Goal: Task Accomplishment & Management: Manage account settings

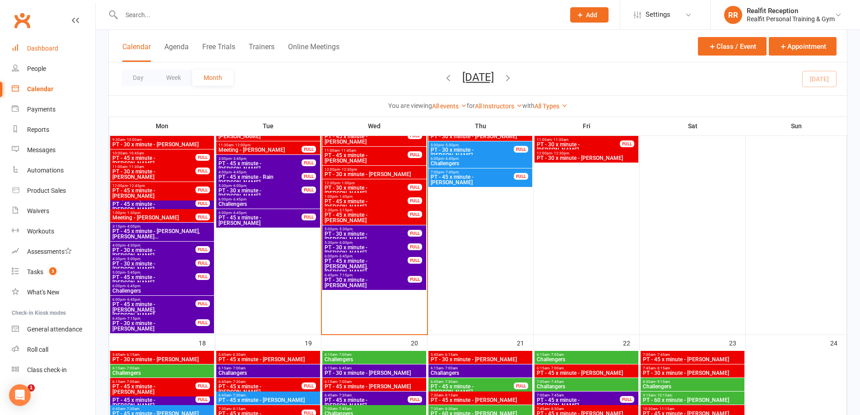
click at [27, 49] on link "Dashboard" at bounding box center [53, 48] width 83 height 20
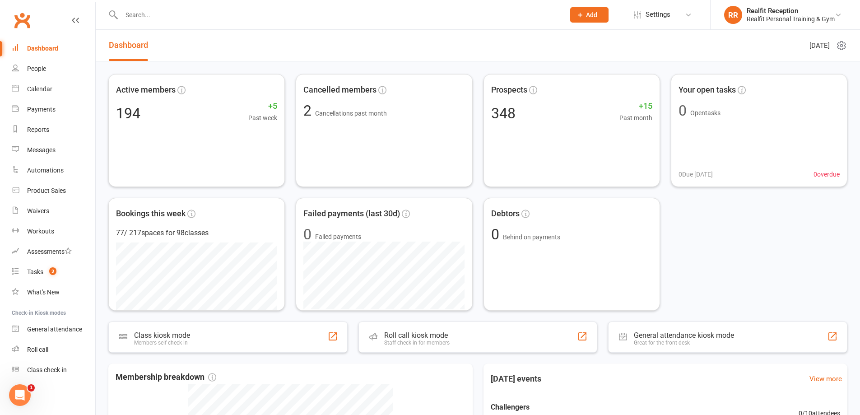
click at [50, 45] on div "Dashboard" at bounding box center [42, 48] width 31 height 7
click at [41, 85] on div "Calendar" at bounding box center [39, 88] width 25 height 7
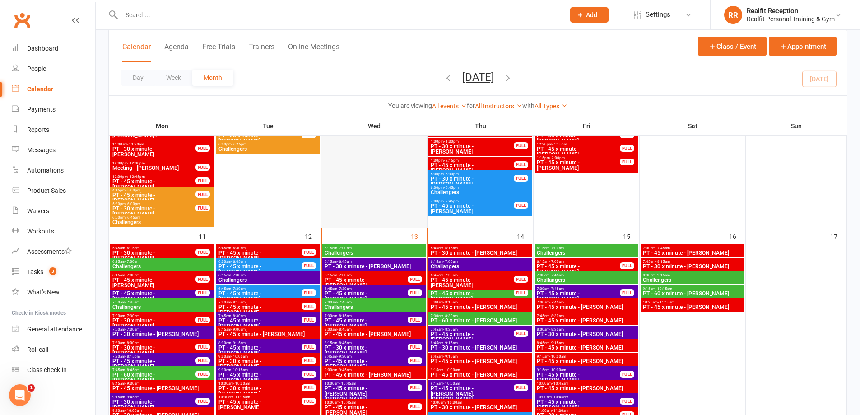
scroll to position [632, 0]
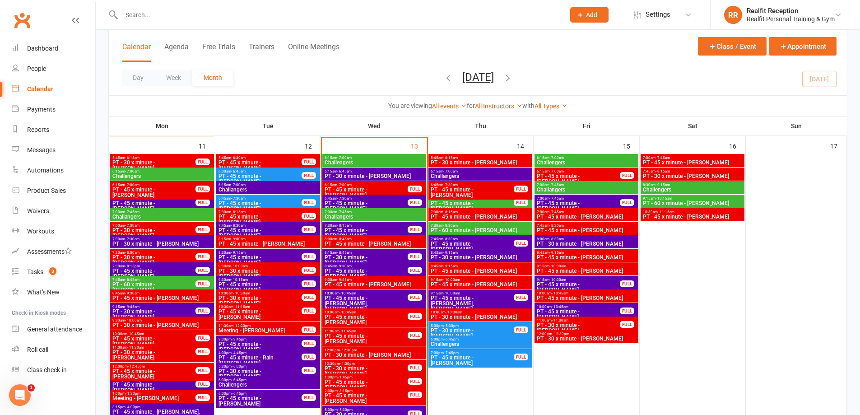
click at [292, 339] on span "3:00pm - 3:45pm" at bounding box center [260, 339] width 84 height 4
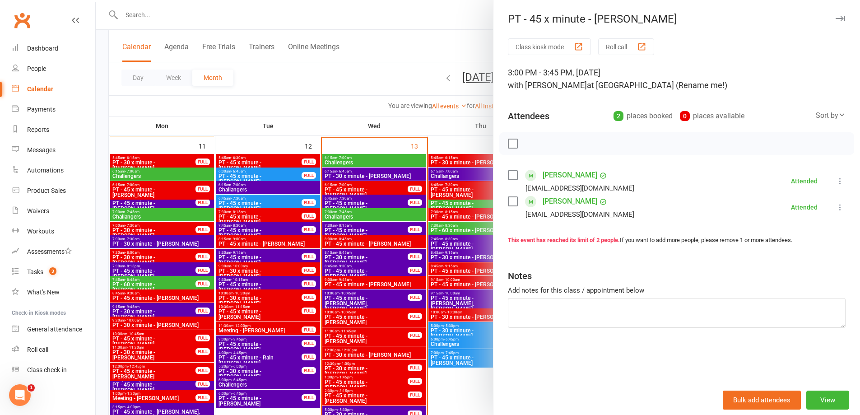
click at [835, 19] on icon "button" at bounding box center [839, 18] width 9 height 5
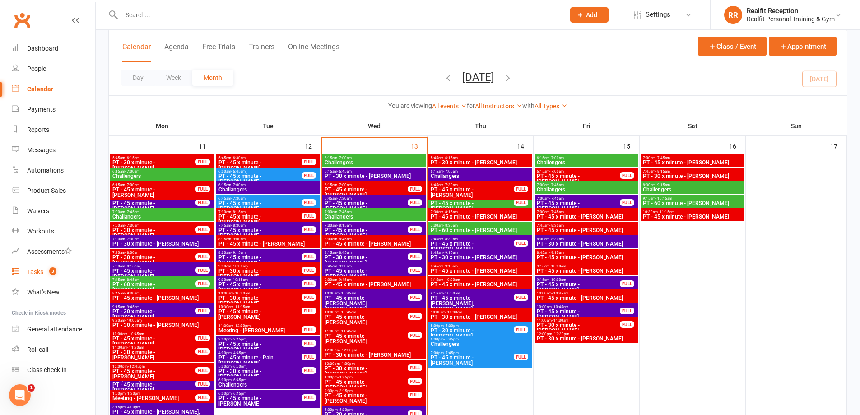
click at [38, 271] on div "Tasks" at bounding box center [35, 271] width 16 height 7
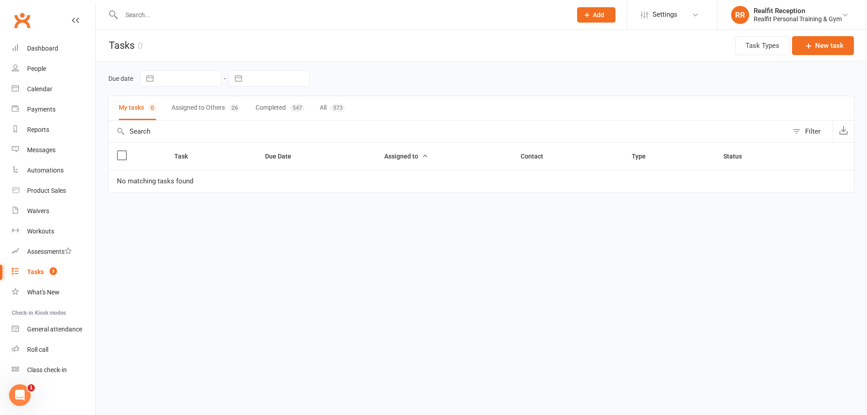
click at [197, 109] on button "Assigned to Others 26" at bounding box center [206, 108] width 69 height 24
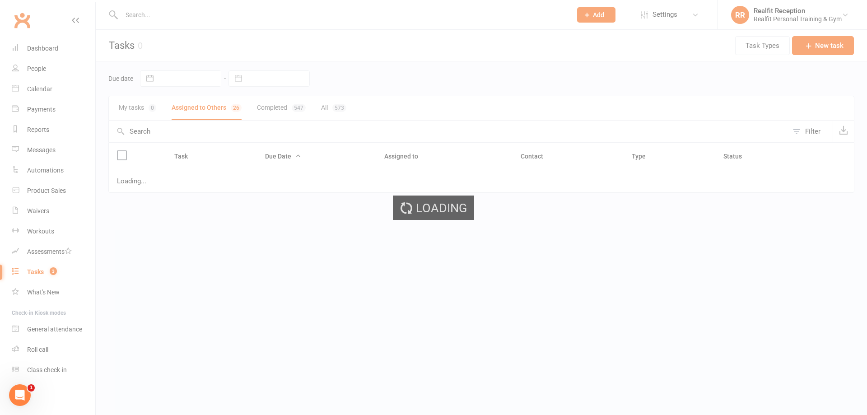
select select "waiting"
select select "started"
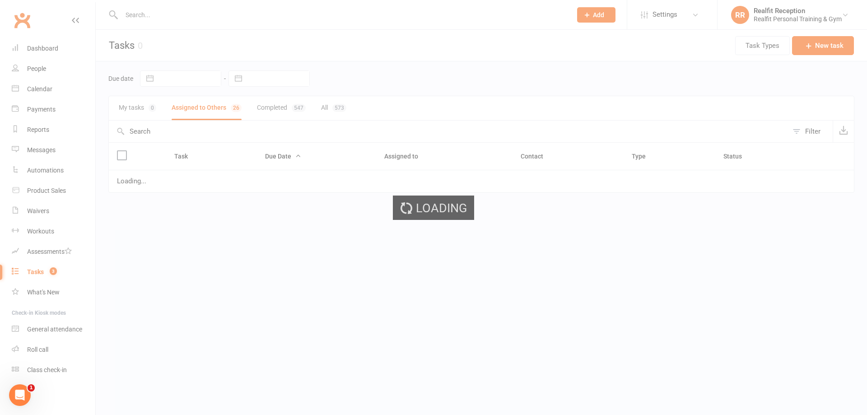
select select "waiting"
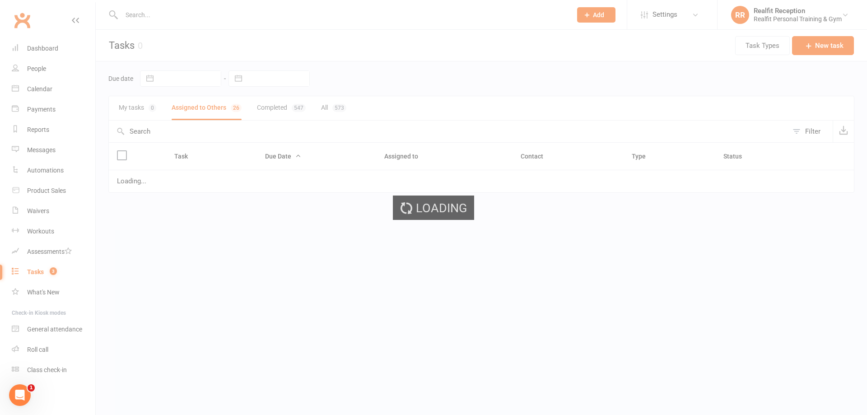
select select "started"
select select "waiting"
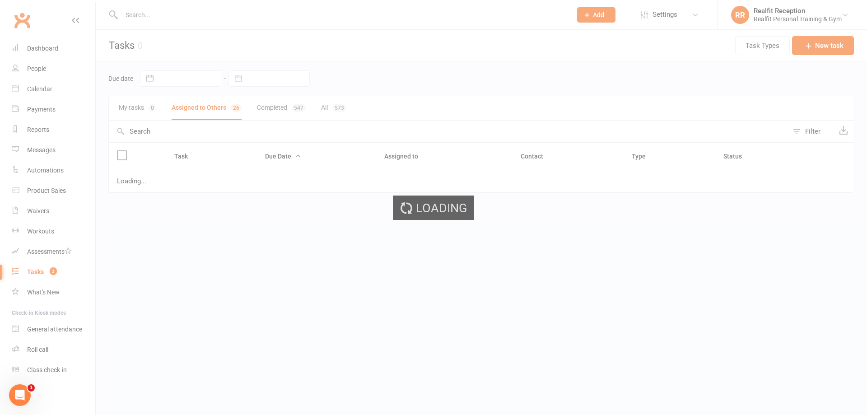
select select "waiting"
select select "started"
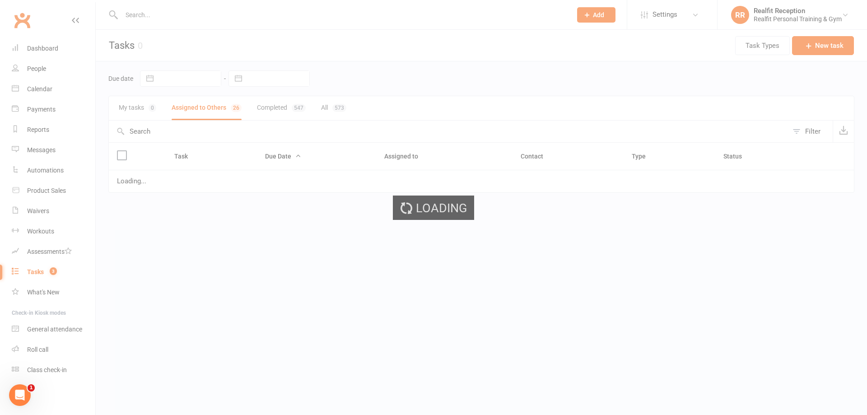
select select "waiting"
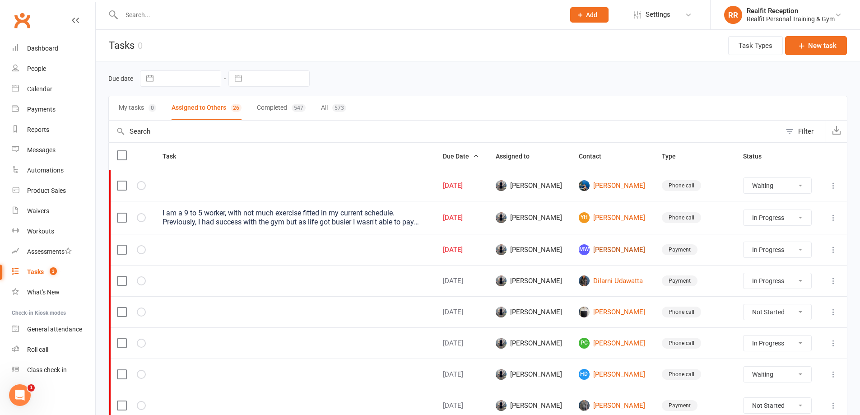
click at [595, 247] on link "MW Mark Ward" at bounding box center [612, 249] width 67 height 11
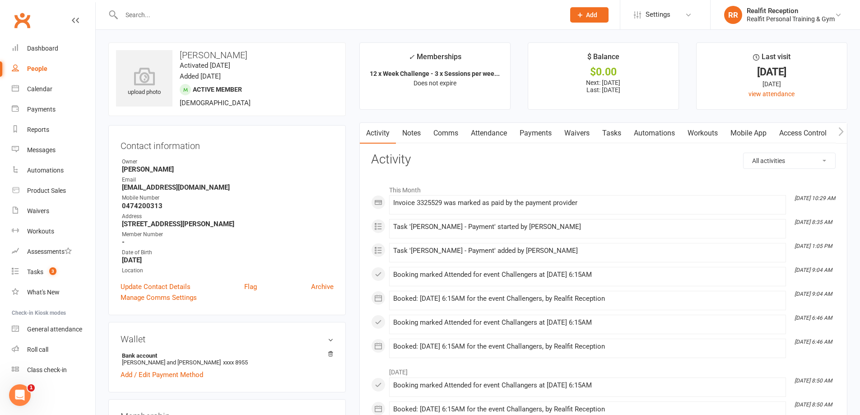
click at [542, 130] on link "Payments" at bounding box center [535, 133] width 45 height 21
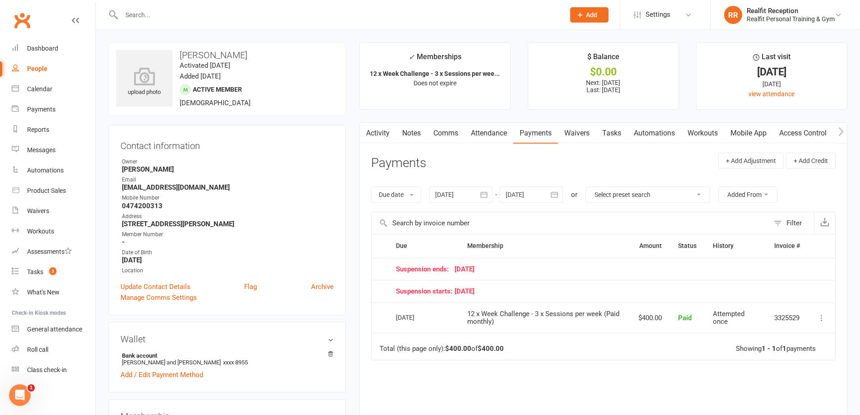
click at [819, 318] on icon at bounding box center [821, 317] width 9 height 9
click at [779, 339] on link "Refund" at bounding box center [781, 335] width 89 height 18
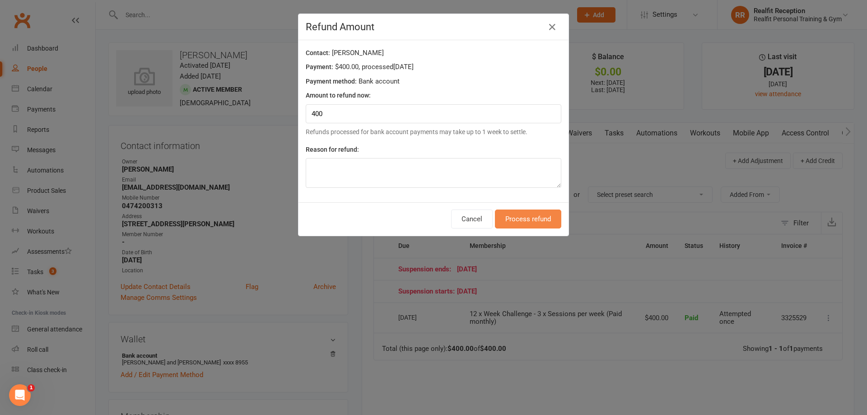
click at [517, 223] on button "Process refund" at bounding box center [528, 218] width 66 height 19
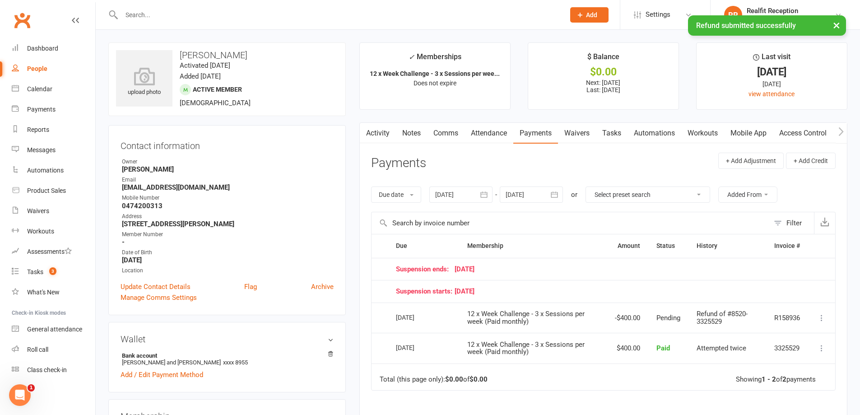
click at [609, 132] on link "Tasks" at bounding box center [612, 133] width 32 height 21
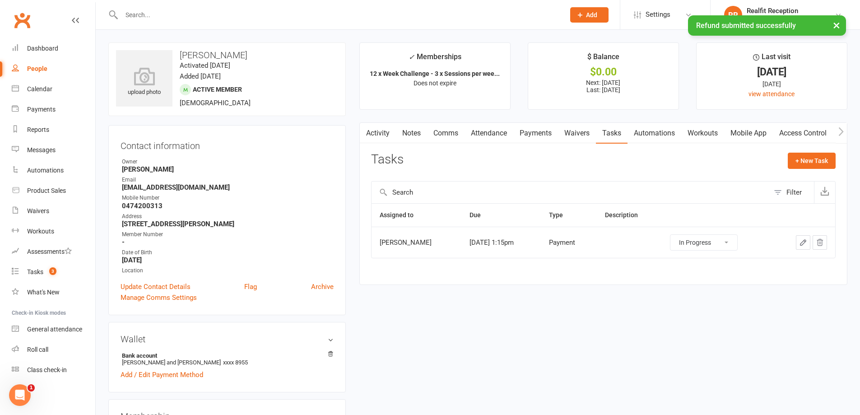
click at [722, 241] on select "Not Started In Progress Waiting Complete" at bounding box center [703, 242] width 67 height 15
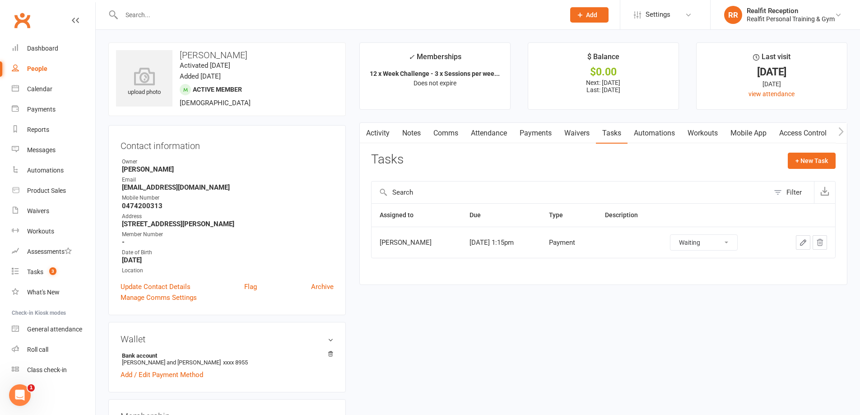
click at [678, 235] on select "Not Started In Progress Waiting Complete" at bounding box center [703, 242] width 67 height 15
select select "waiting"
click at [801, 243] on icon "button" at bounding box center [803, 242] width 8 height 8
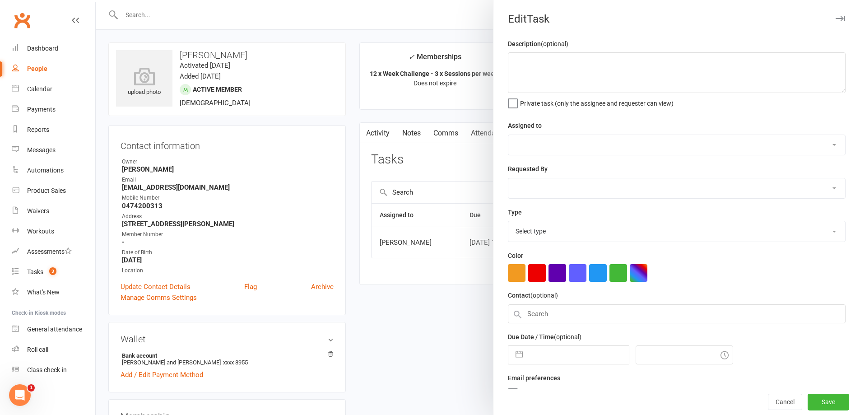
select select "49223"
type input "13 Aug 2025"
type input "1:15pm"
select select "30000"
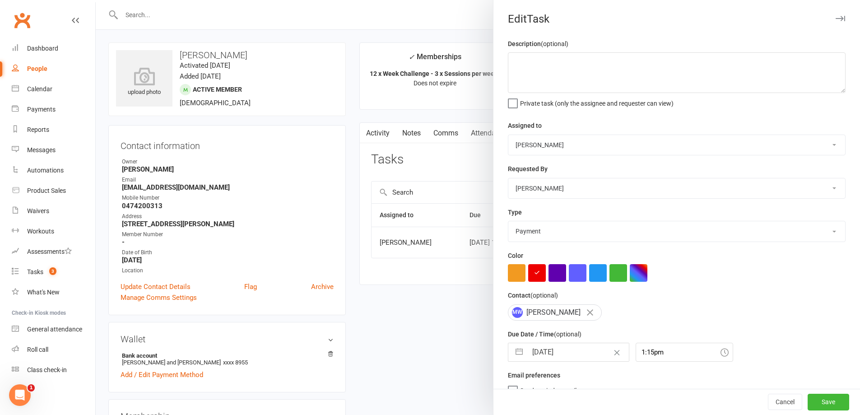
select select "6"
select select "2025"
select select "7"
select select "2025"
select select "8"
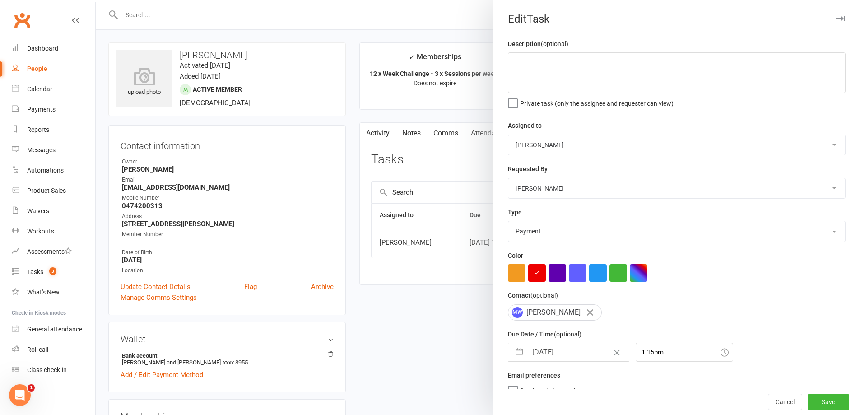
select select "2025"
click at [576, 354] on input "13 Aug 2025" at bounding box center [578, 352] width 102 height 18
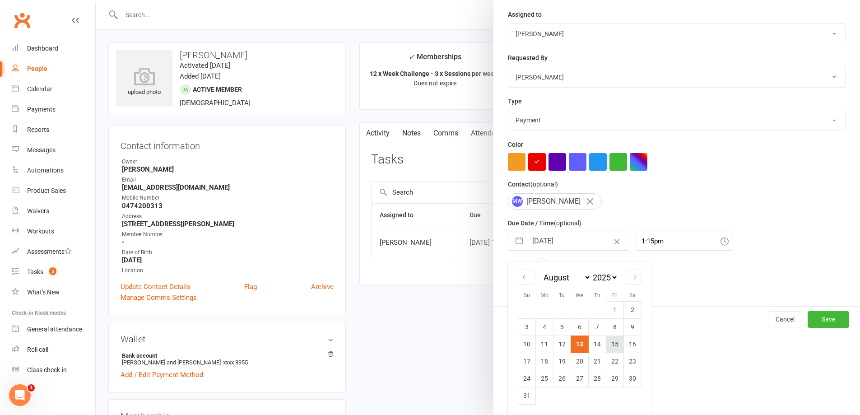
click at [607, 342] on td "15" at bounding box center [615, 343] width 18 height 17
type input "15 Aug 2025"
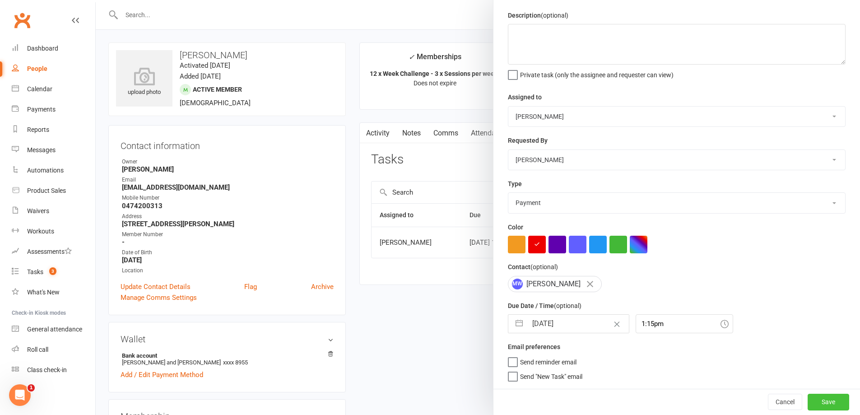
click at [807, 399] on button "Save" at bounding box center [828, 402] width 42 height 16
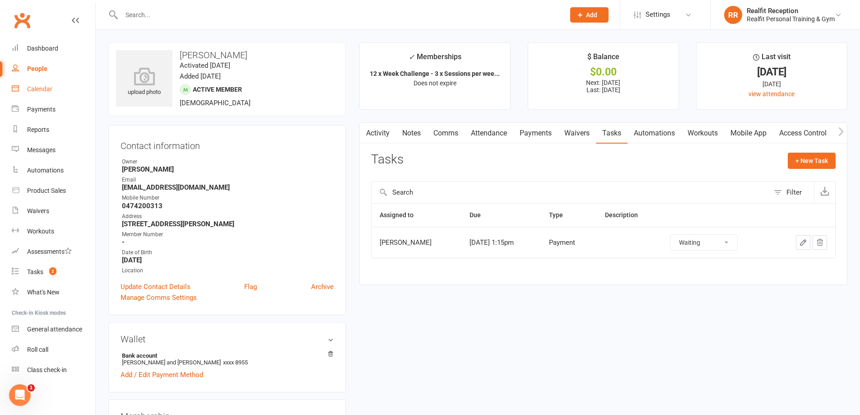
click at [41, 86] on div "Calendar" at bounding box center [39, 88] width 25 height 7
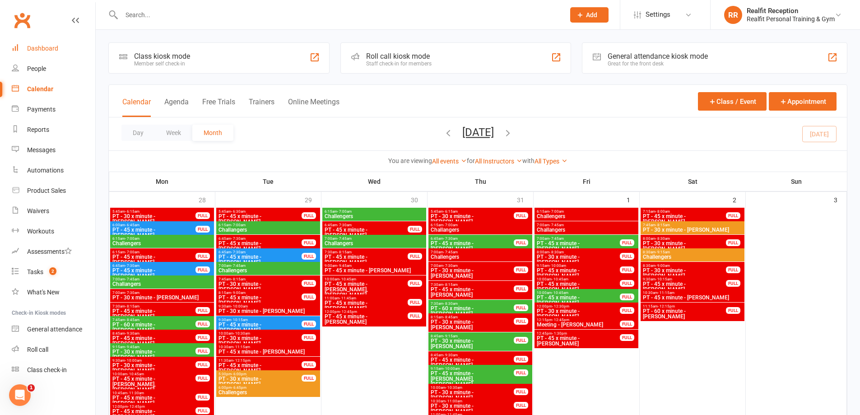
click at [42, 46] on div "Dashboard" at bounding box center [42, 48] width 31 height 7
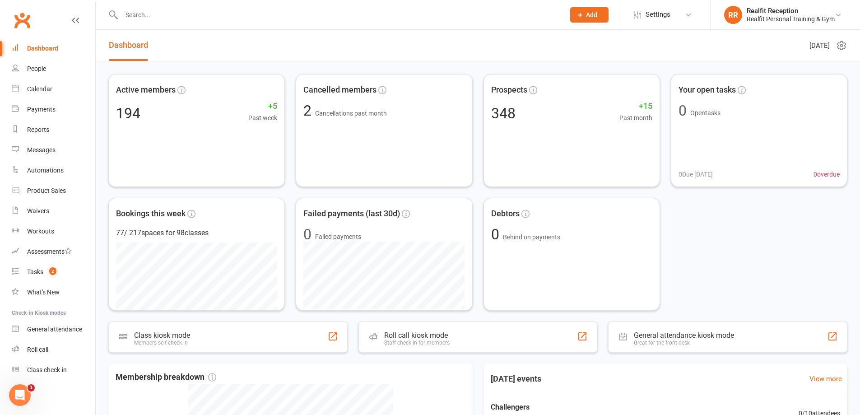
click at [48, 48] on div "Dashboard" at bounding box center [42, 48] width 31 height 7
click at [42, 86] on link "Calendar" at bounding box center [53, 89] width 83 height 20
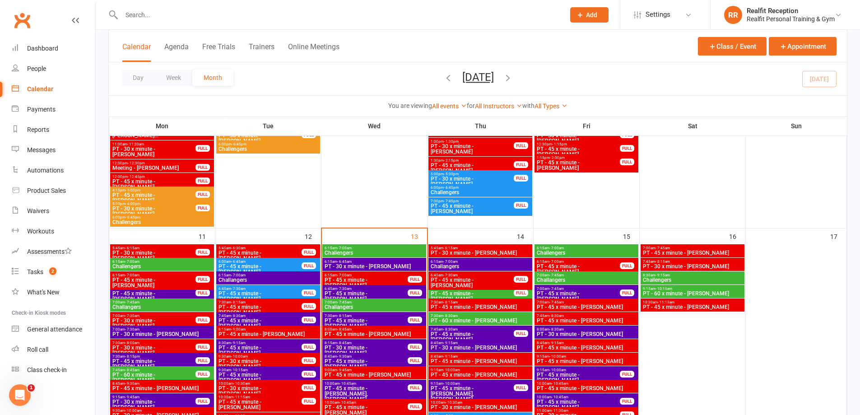
scroll to position [587, 0]
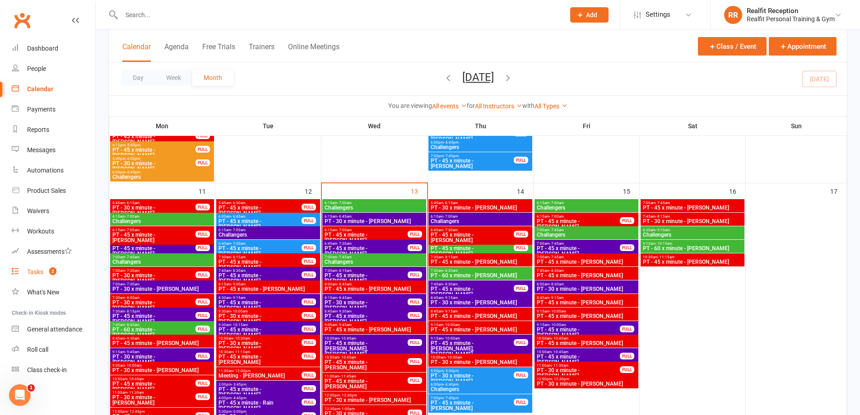
click at [31, 270] on div "Tasks" at bounding box center [35, 271] width 16 height 7
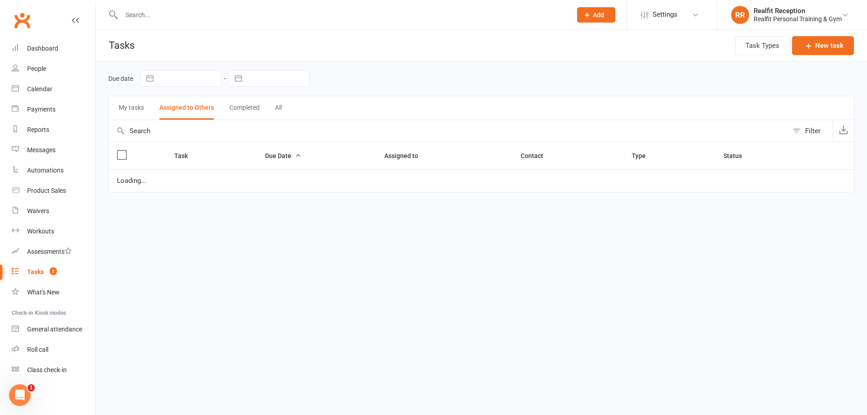
select select "waiting"
select select "started"
select select "waiting"
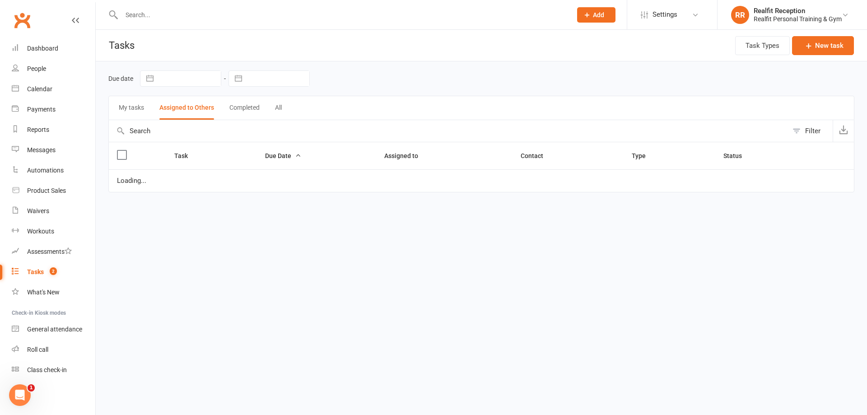
select select "waiting"
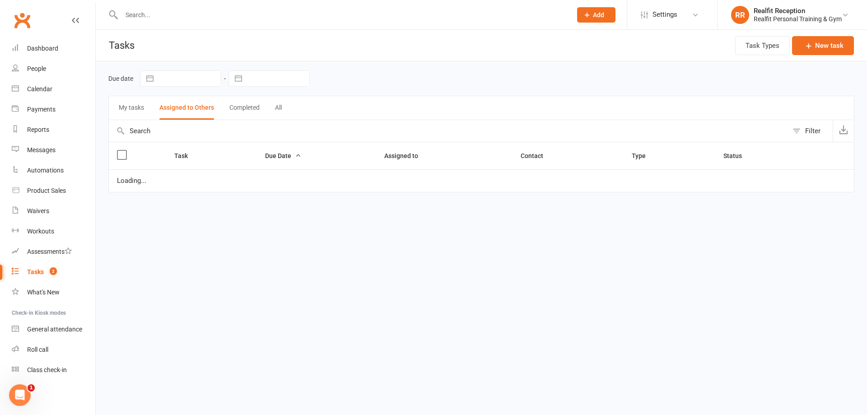
select select "started"
select select "waiting"
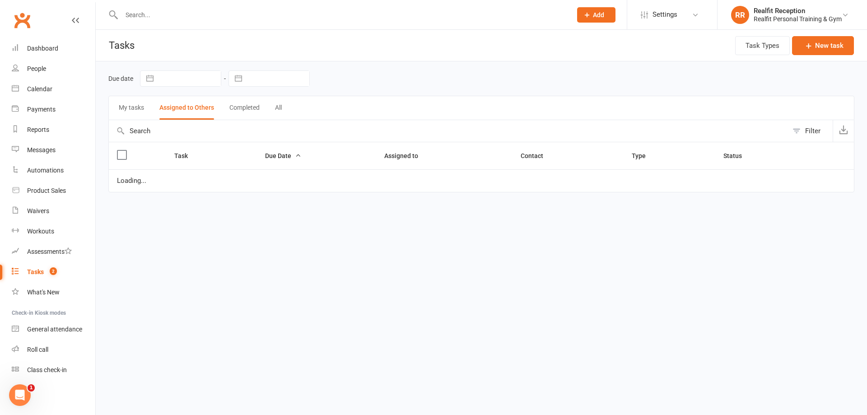
select select "waiting"
select select "started"
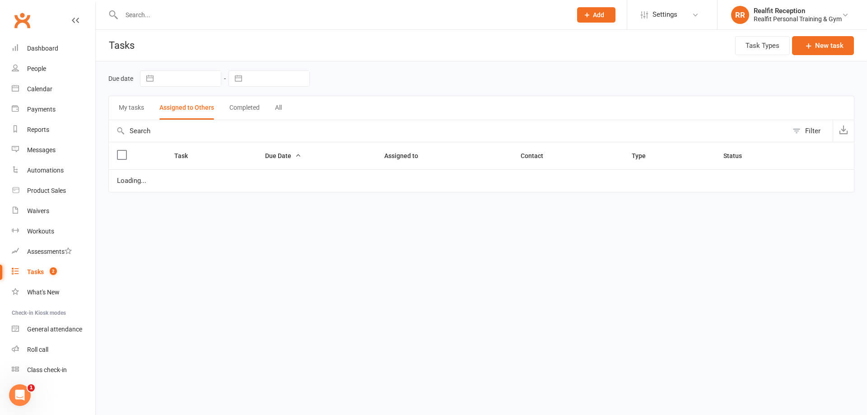
select select "waiting"
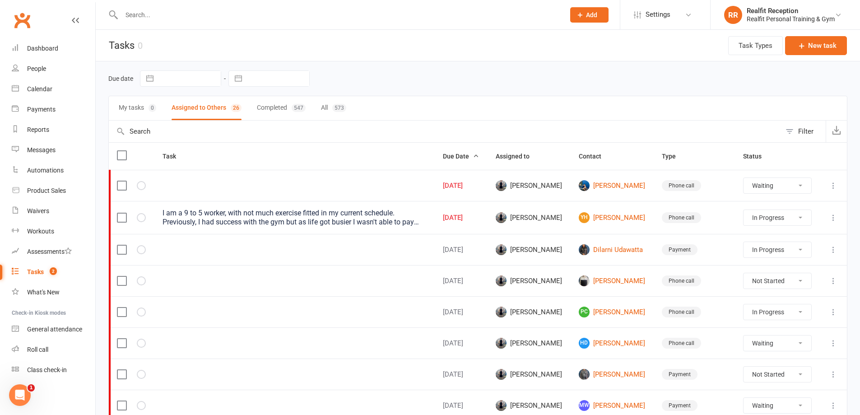
click at [794, 218] on select "Not Started In Progress Waiting Complete" at bounding box center [776, 217] width 67 height 15
click at [615, 217] on link "YH Yu Heng Chin" at bounding box center [612, 217] width 67 height 11
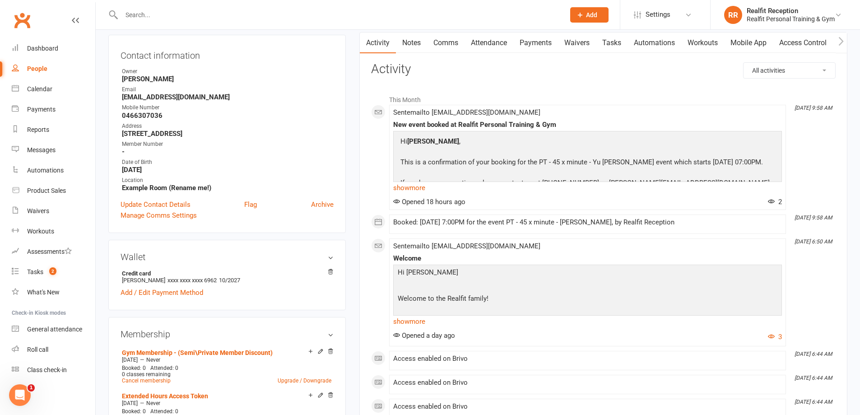
scroll to position [181, 0]
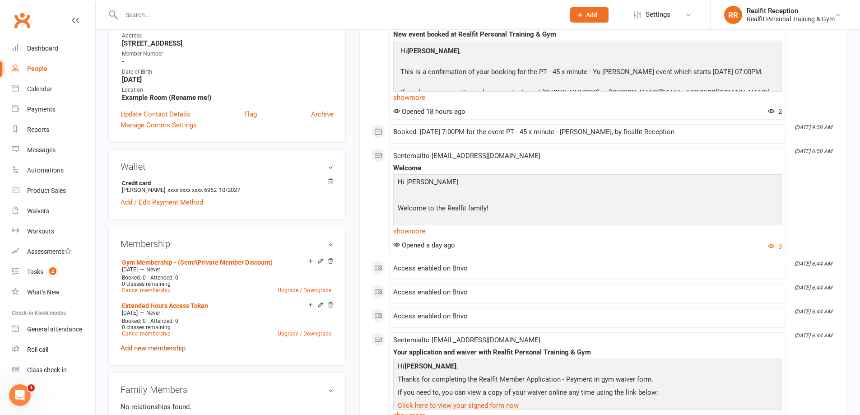
click at [166, 347] on link "Add new membership" at bounding box center [153, 348] width 65 height 8
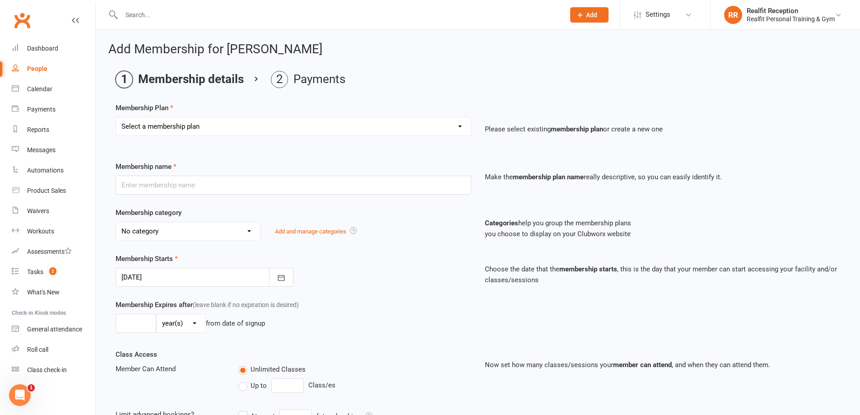
click at [217, 127] on select "Select a membership plan Create new Membership Plan Semi Private - 3 x Sessions…" at bounding box center [293, 126] width 355 height 18
select select "16"
click at [116, 117] on select "Select a membership plan Create new Membership Plan Semi Private - 3 x Sessions…" at bounding box center [293, 126] width 355 height 18
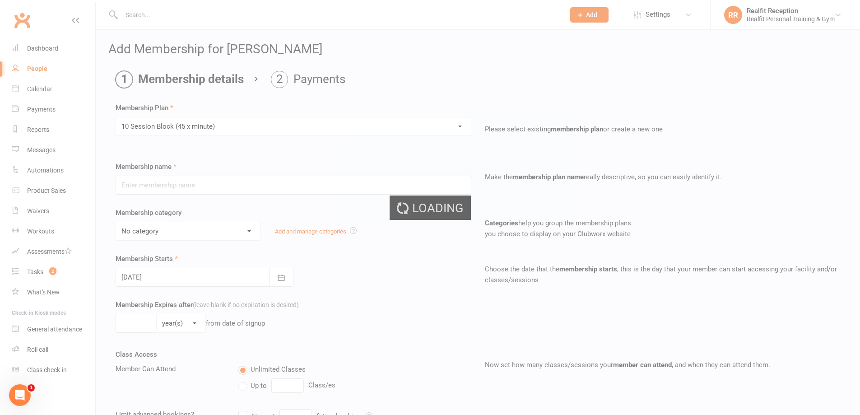
type input "10 Session Block (45 x minute)"
select select "4"
select select "1"
type input "10"
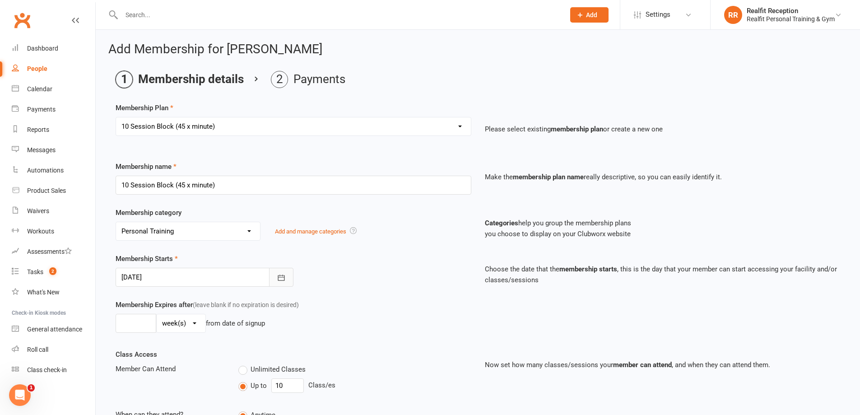
click at [281, 277] on icon "button" at bounding box center [281, 277] width 9 height 9
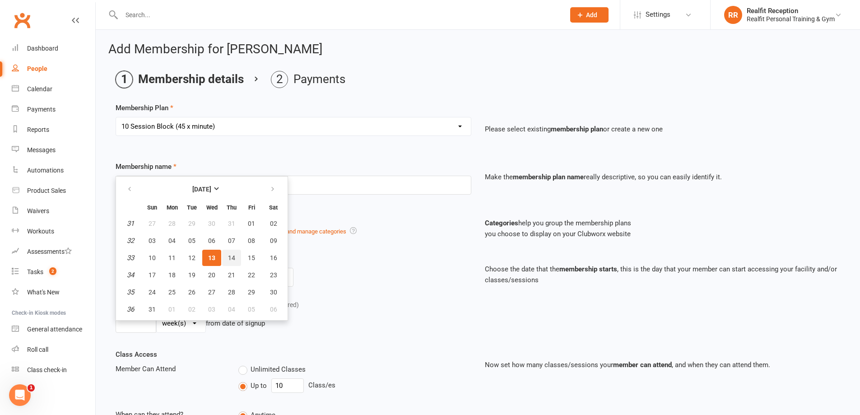
click at [231, 255] on span "14" at bounding box center [231, 257] width 7 height 7
type input "14 Aug 2025"
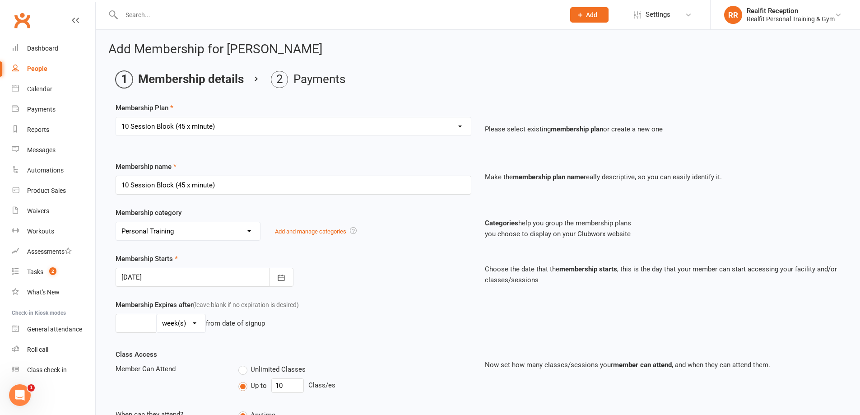
scroll to position [183, 0]
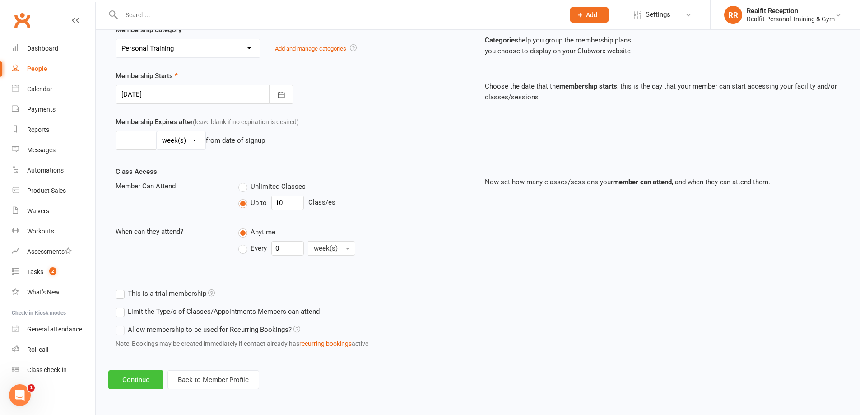
click at [144, 376] on button "Continue" at bounding box center [135, 379] width 55 height 19
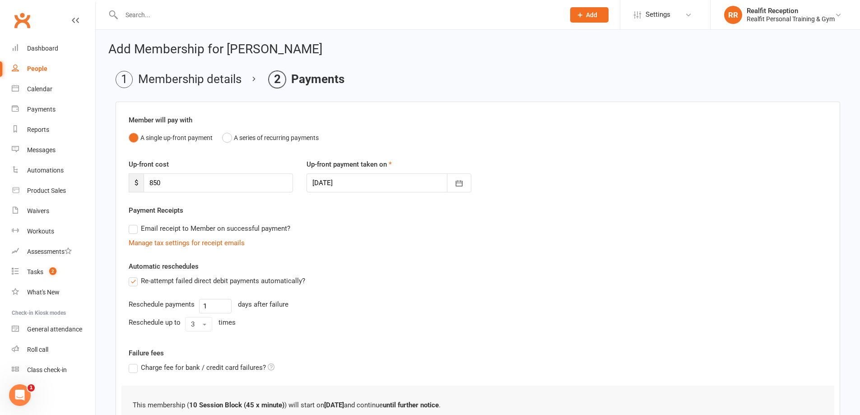
scroll to position [113, 0]
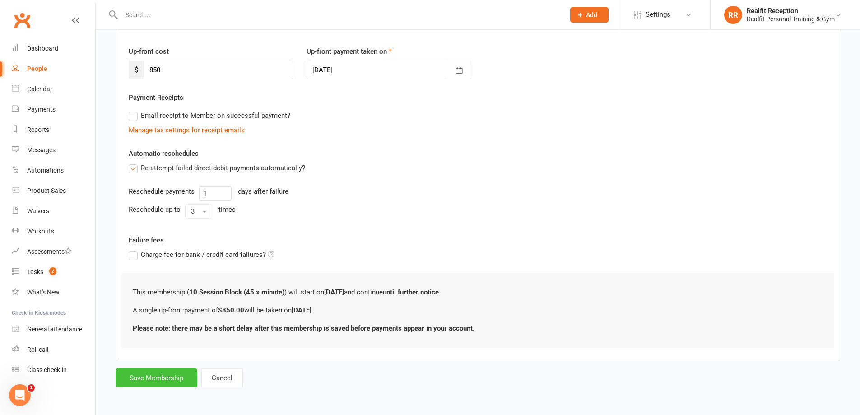
click at [147, 378] on button "Save Membership" at bounding box center [157, 377] width 82 height 19
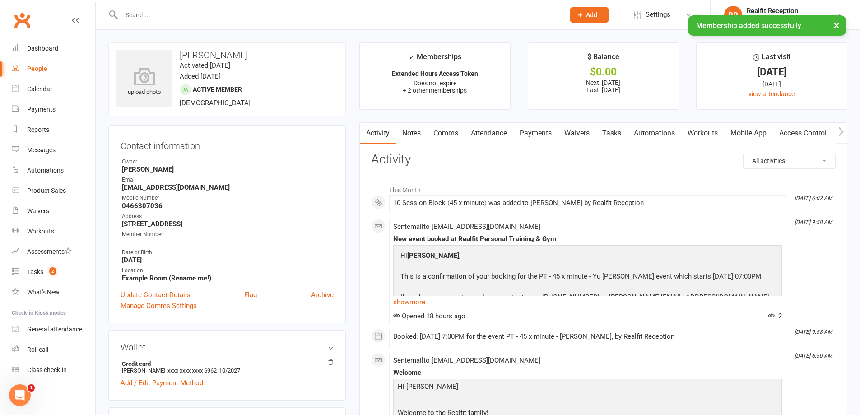
click at [538, 131] on link "Payments" at bounding box center [535, 133] width 45 height 21
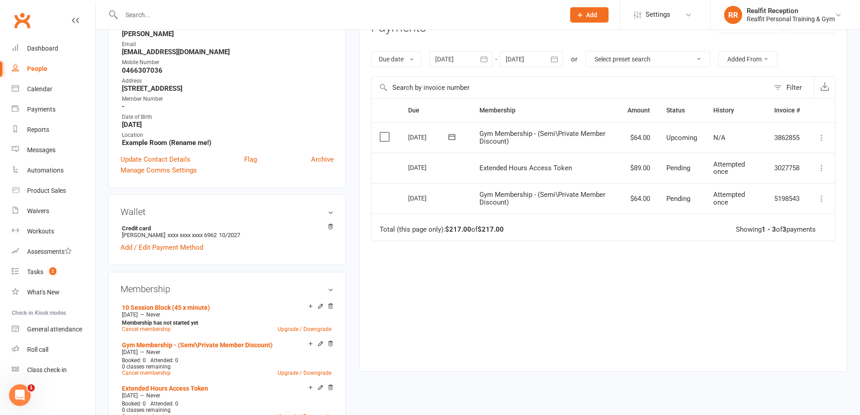
scroll to position [181, 0]
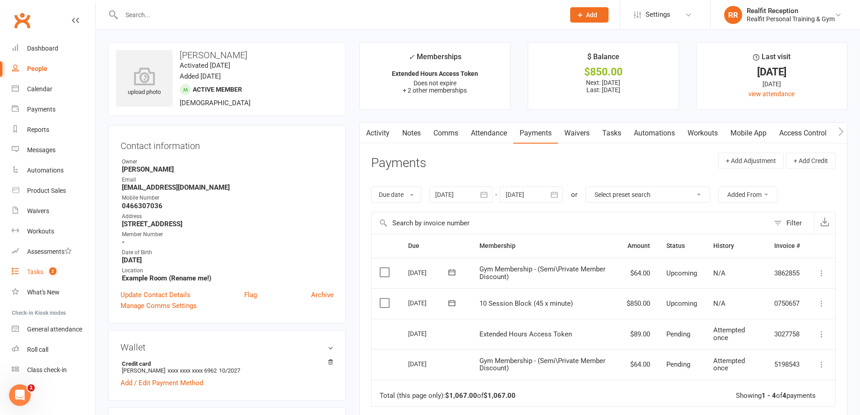
click at [33, 273] on div "Tasks" at bounding box center [35, 271] width 16 height 7
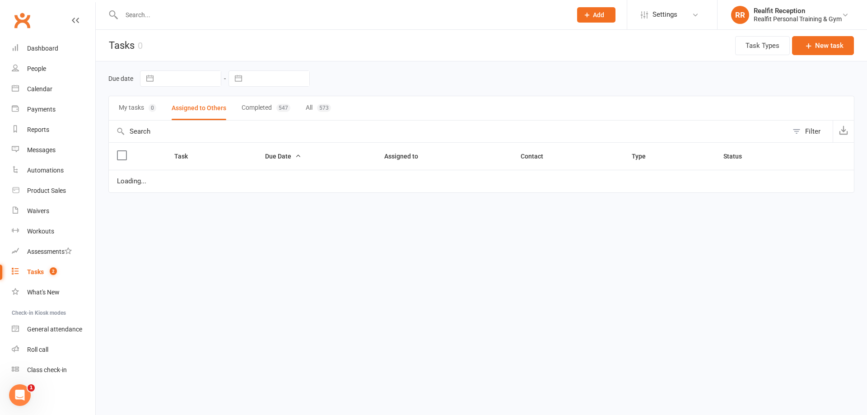
select select "waiting"
select select "started"
select select "waiting"
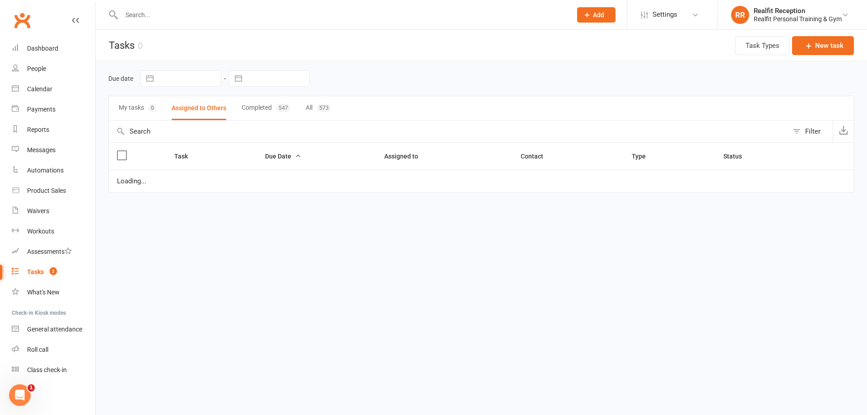
select select "waiting"
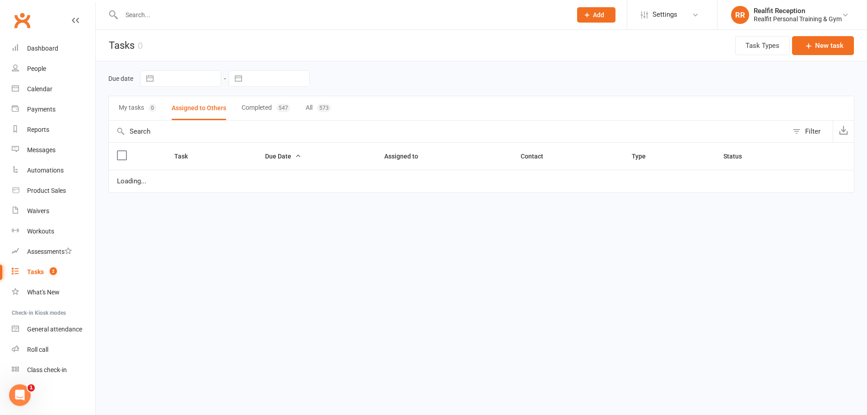
select select "started"
select select "waiting"
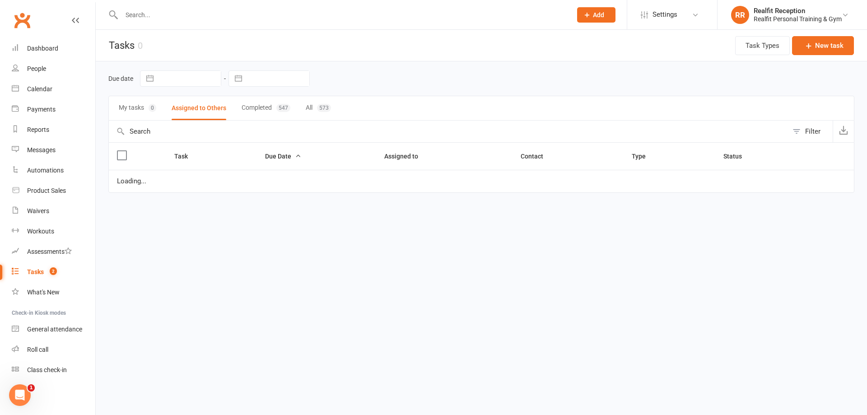
select select "waiting"
select select "started"
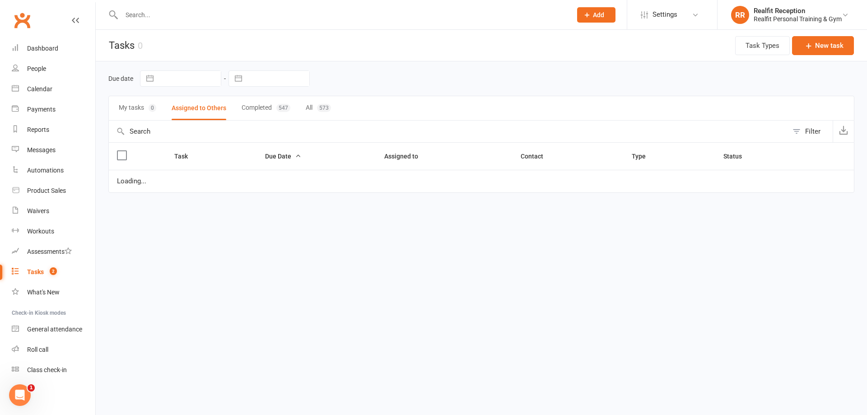
select select "waiting"
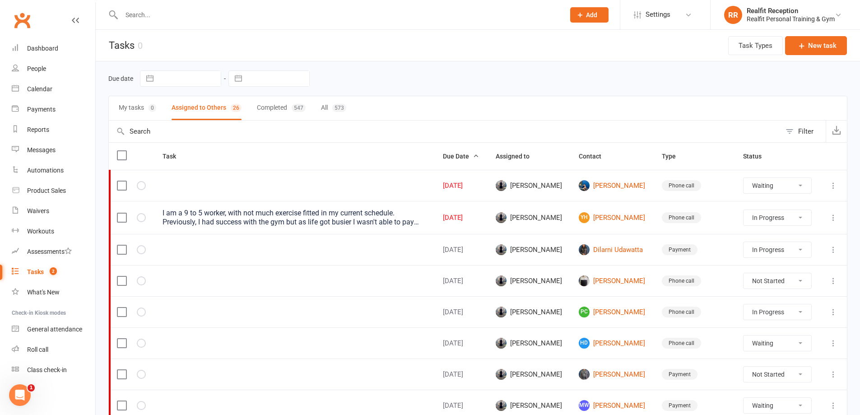
click at [788, 219] on select "Not Started In Progress Waiting Complete" at bounding box center [776, 217] width 67 height 15
click at [744, 210] on select "Not Started In Progress Waiting Complete" at bounding box center [776, 217] width 67 height 15
select select "started"
select select "waiting"
select select "started"
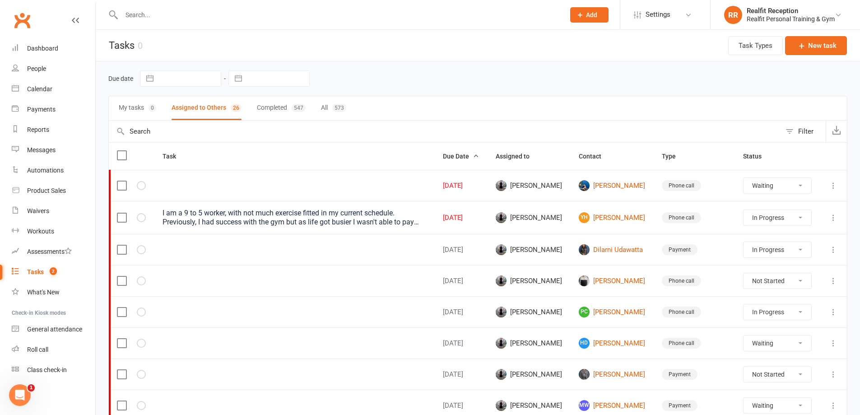
select select "started"
select select "waiting"
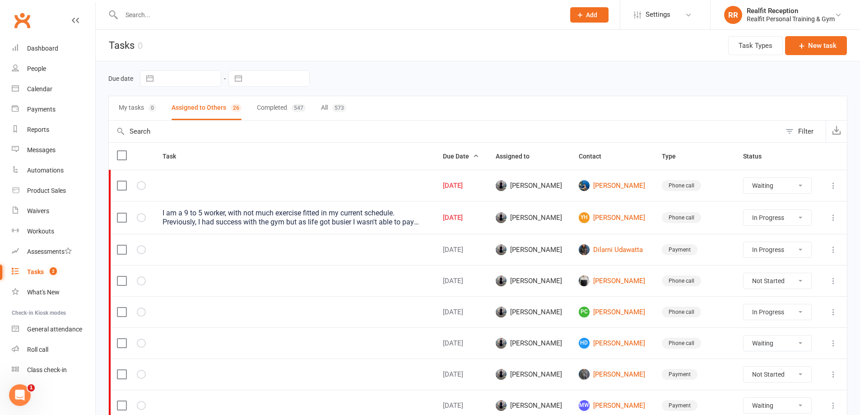
select select "waiting"
select select "started"
select select "waiting"
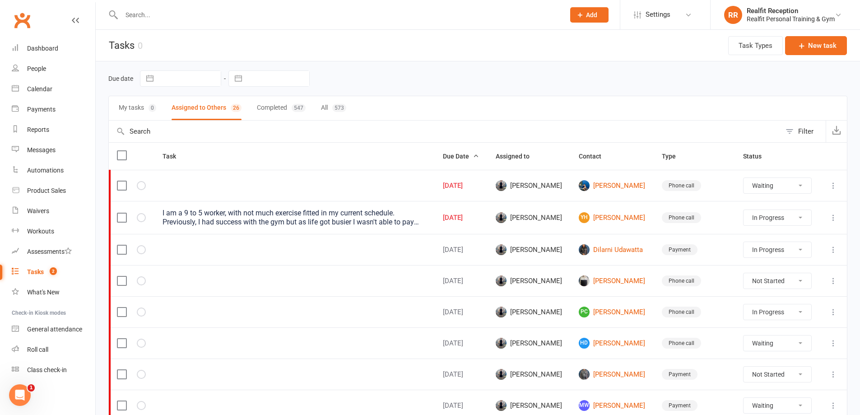
select select "waiting"
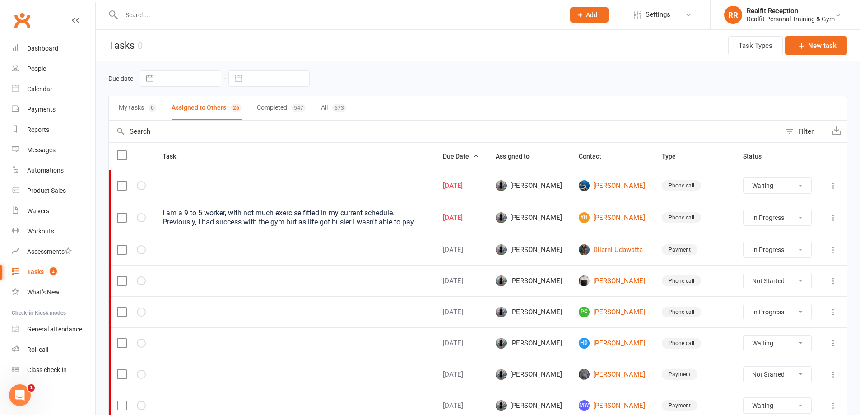
select select "waiting"
select select "started"
select select "waiting"
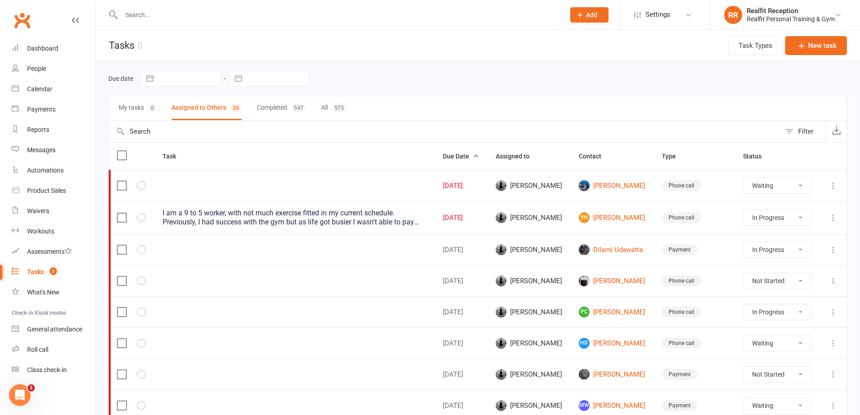
select select "started"
select select "waiting"
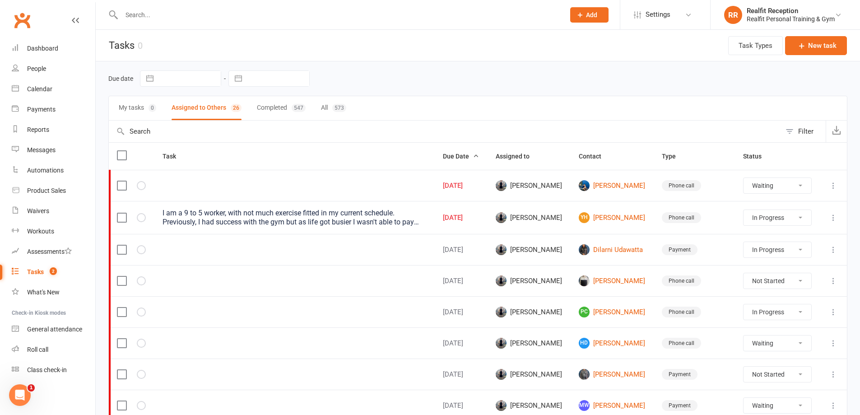
select select "waiting"
select select "started"
select select "waiting"
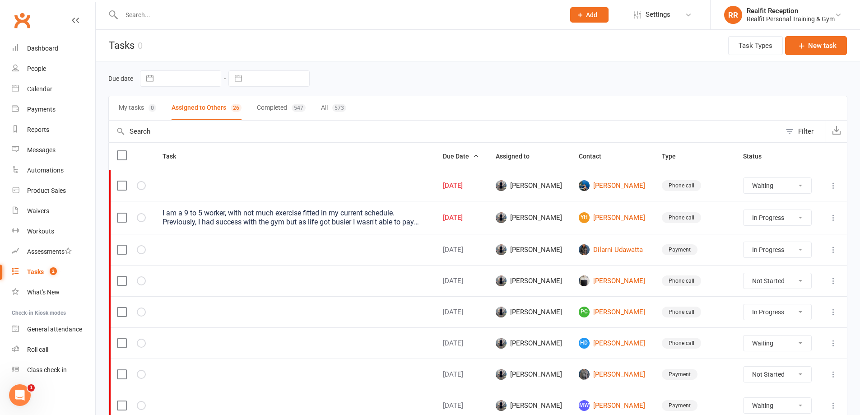
select select "waiting"
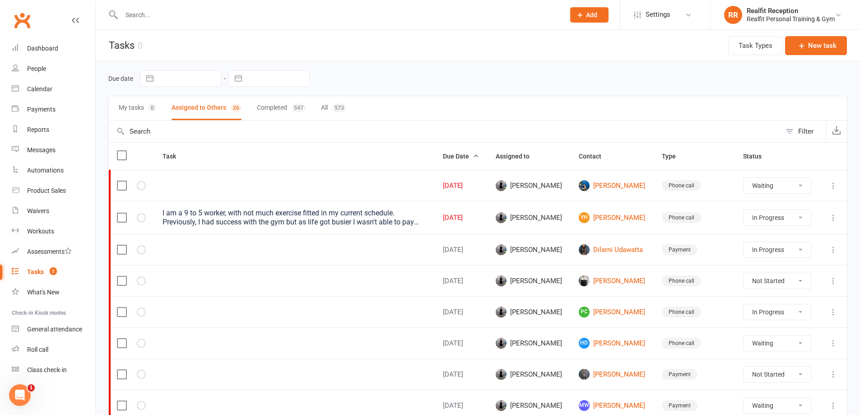
select select "waiting"
select select "started"
select select "waiting"
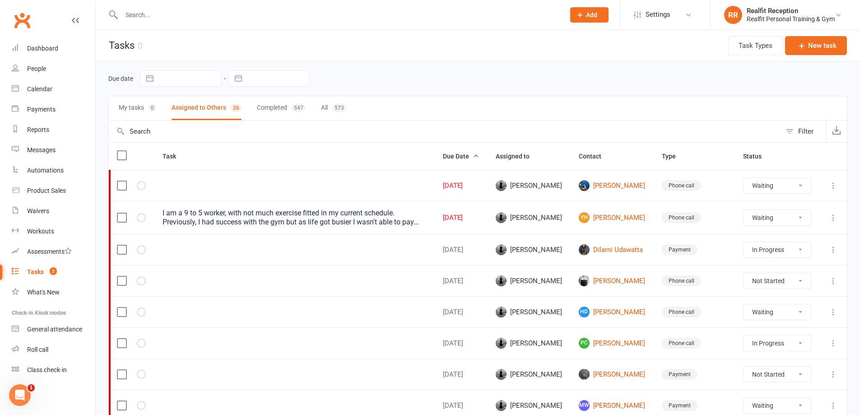
click at [831, 220] on icon at bounding box center [833, 217] width 9 height 9
click at [783, 250] on link "Edit" at bounding box center [786, 253] width 89 height 18
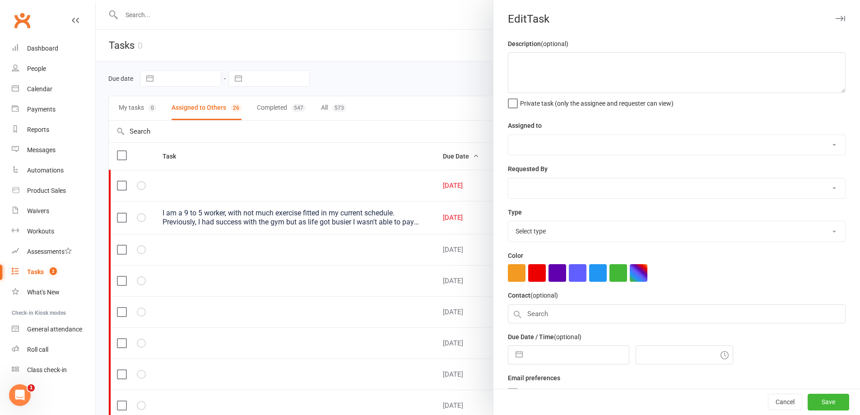
type textarea "I am a 9 to 5 worker, with not much exercise fitted in my current schedule. Pre…"
select select "49223"
type input "13 Aug 2025"
type input "8:00am"
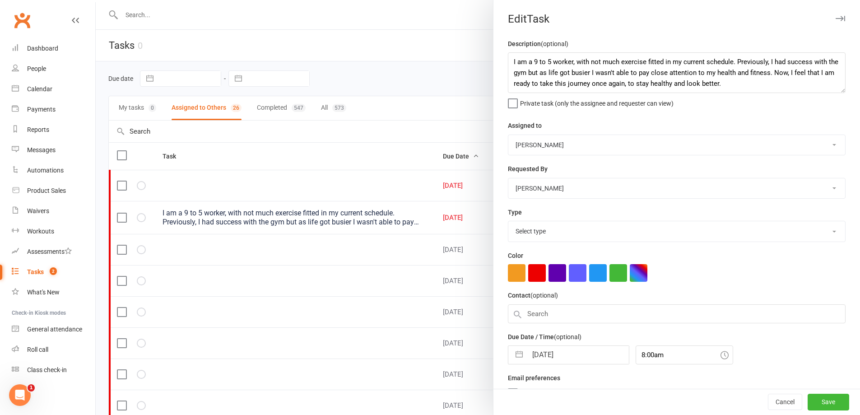
select select "26751"
click at [570, 356] on input "13 Aug 2025" at bounding box center [578, 352] width 102 height 18
select select "6"
select select "2025"
select select "7"
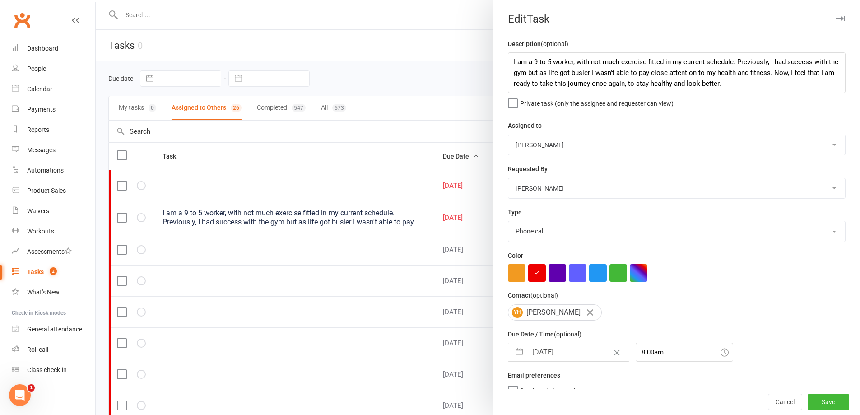
select select "2025"
select select "8"
select select "2025"
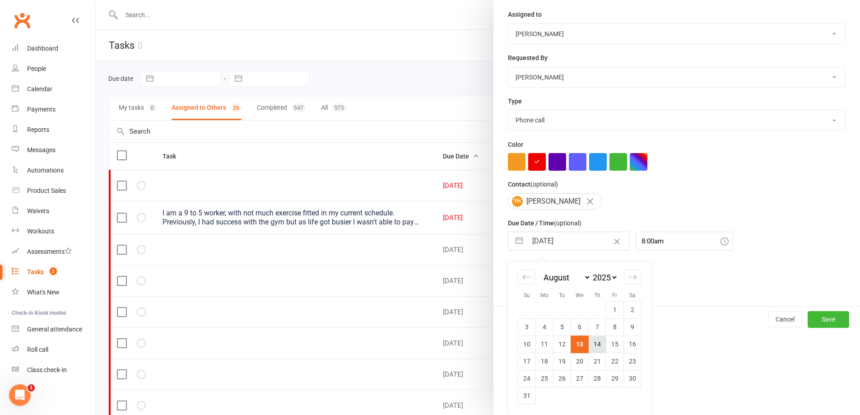
click at [591, 344] on td "14" at bounding box center [598, 343] width 18 height 17
type input "14 Aug 2025"
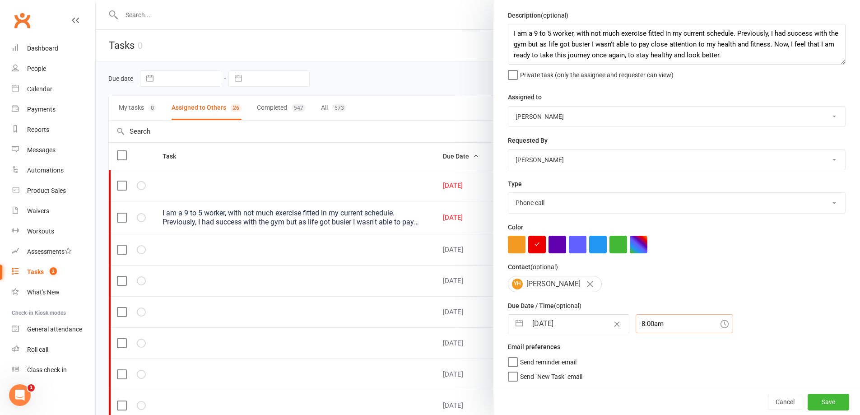
click at [651, 315] on input "8:00am" at bounding box center [683, 323] width 97 height 19
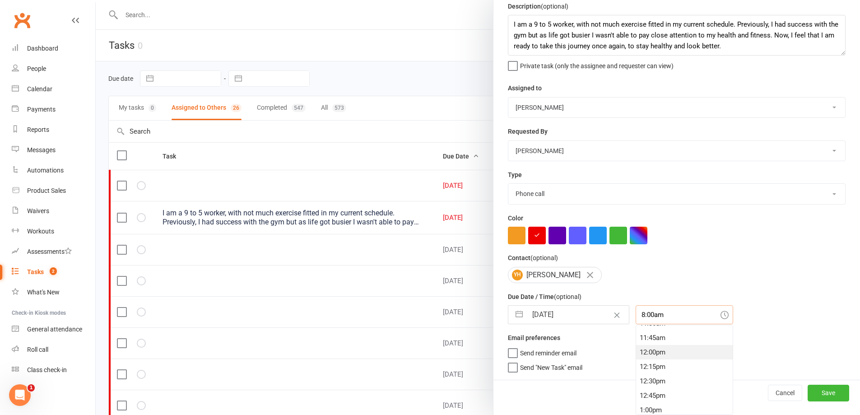
scroll to position [809, 0]
click at [577, 312] on input "14 Aug 2025" at bounding box center [578, 315] width 102 height 18
select select "6"
select select "2025"
select select "7"
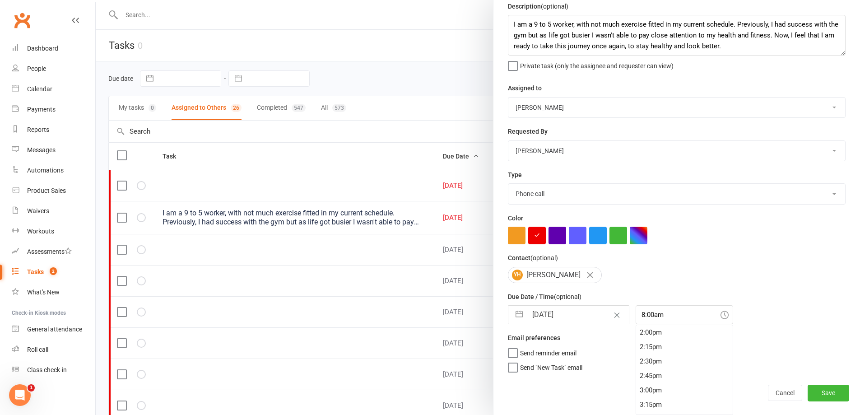
select select "2025"
select select "8"
select select "2025"
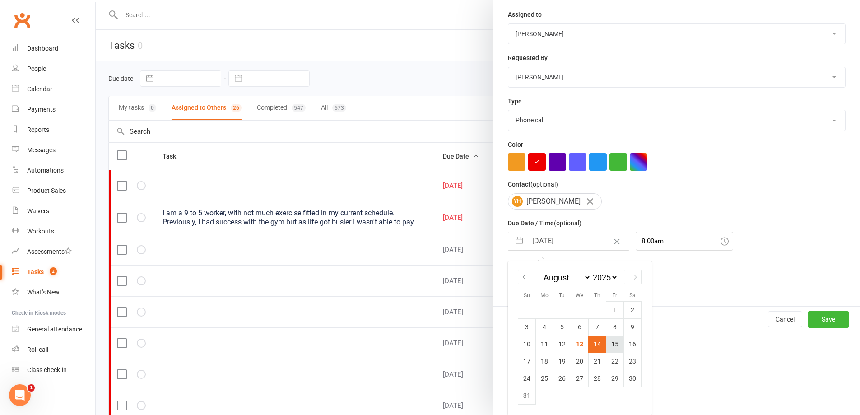
click at [612, 346] on td "15" at bounding box center [615, 343] width 18 height 17
type input "15 Aug 2025"
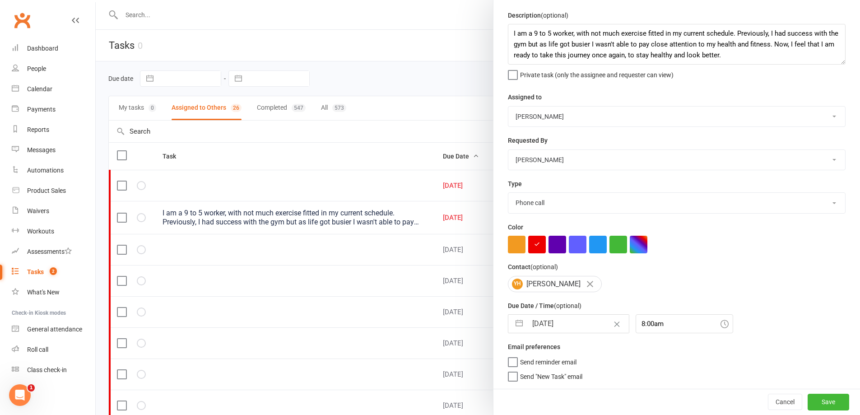
scroll to position [32, 0]
click at [807, 403] on button "Save" at bounding box center [828, 402] width 42 height 16
select select "waiting"
select select "started"
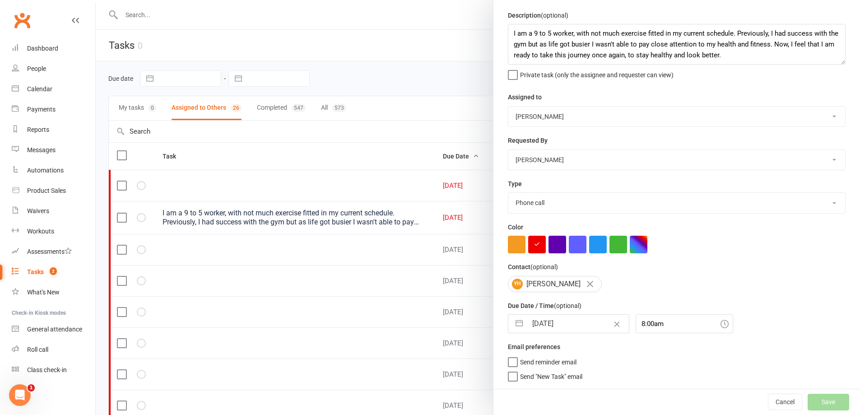
select select "waiting"
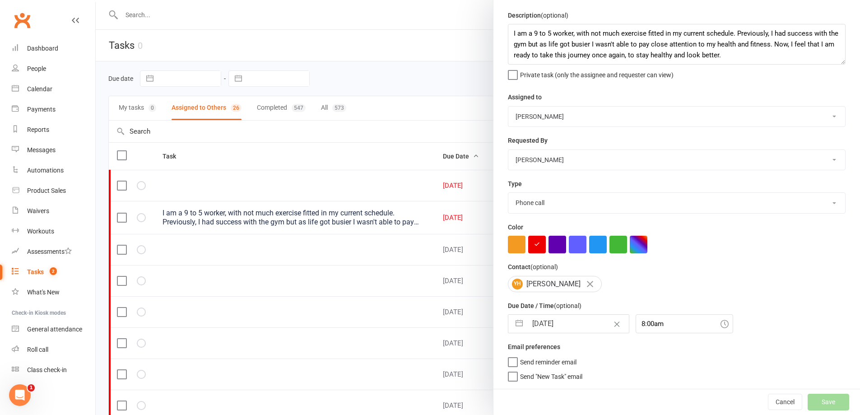
select select "waiting"
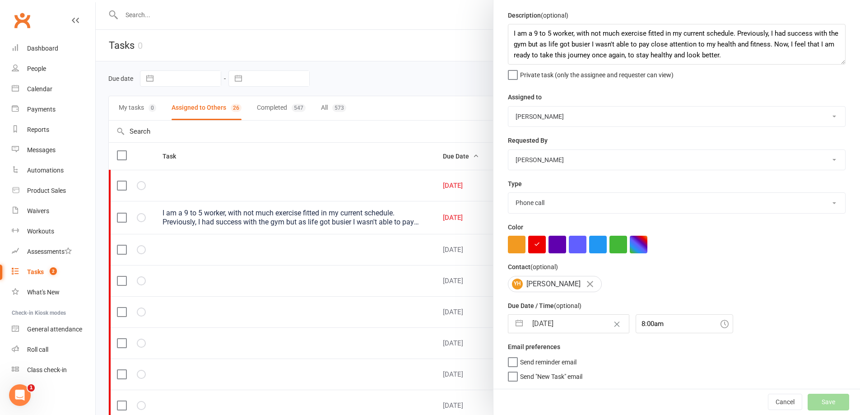
select select "started"
select select "waiting"
select select "started"
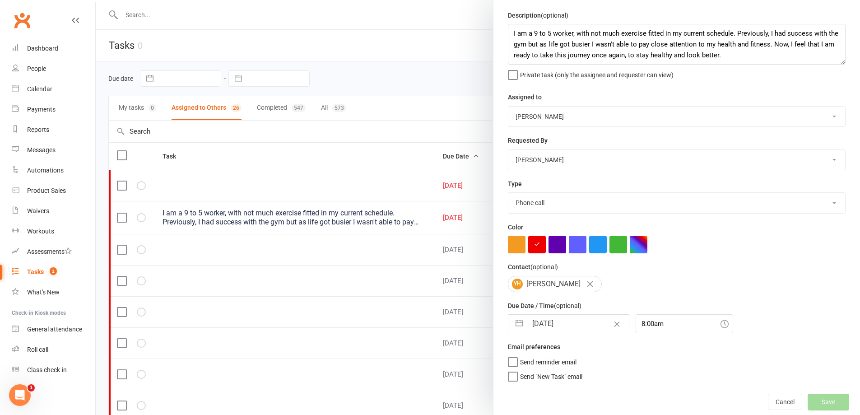
select select "started"
select select "waiting"
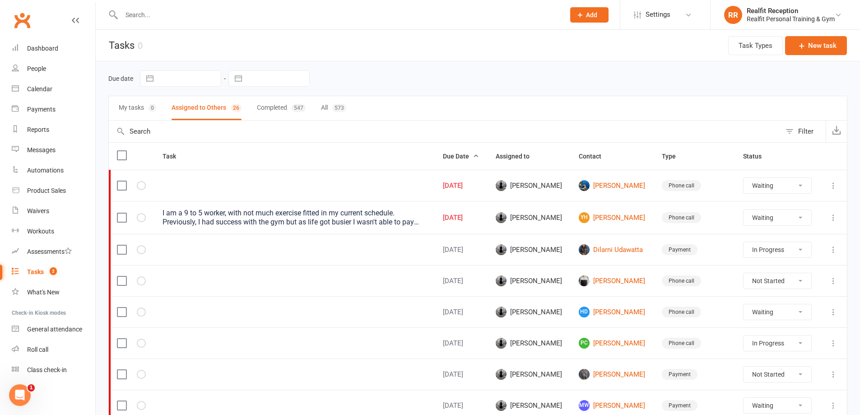
select select "started"
select select "waiting"
select select "started"
select select "waiting"
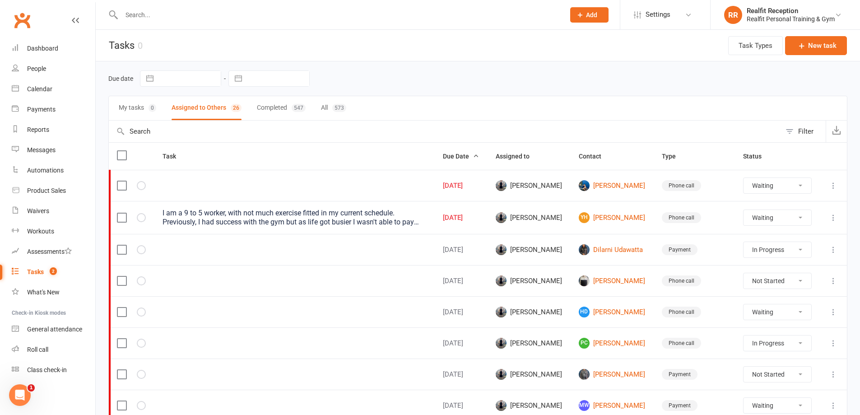
select select "waiting"
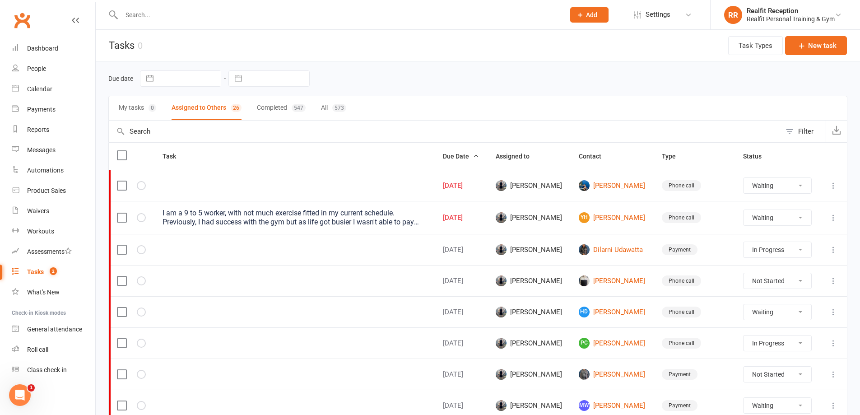
select select "waiting"
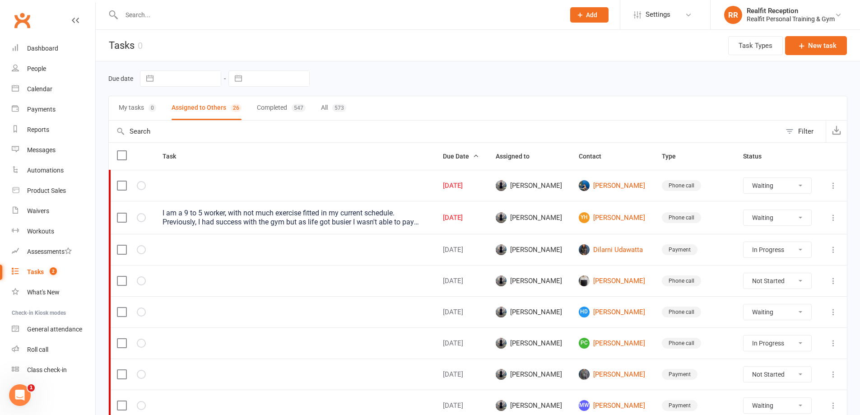
select select "started"
select select "waiting"
select select "started"
select select "waiting"
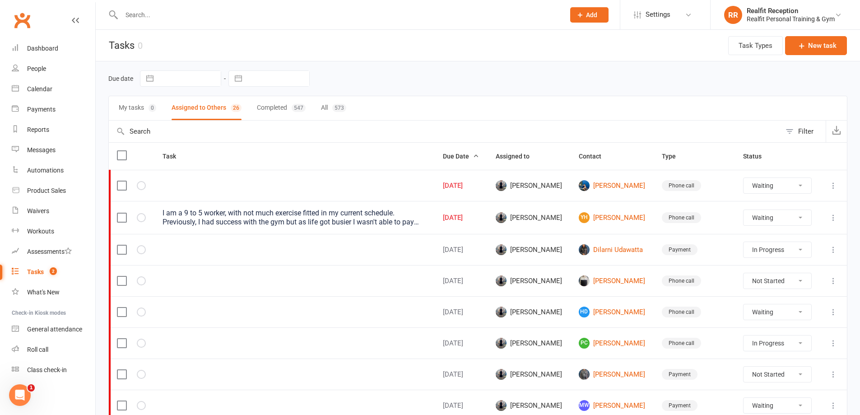
select select "waiting"
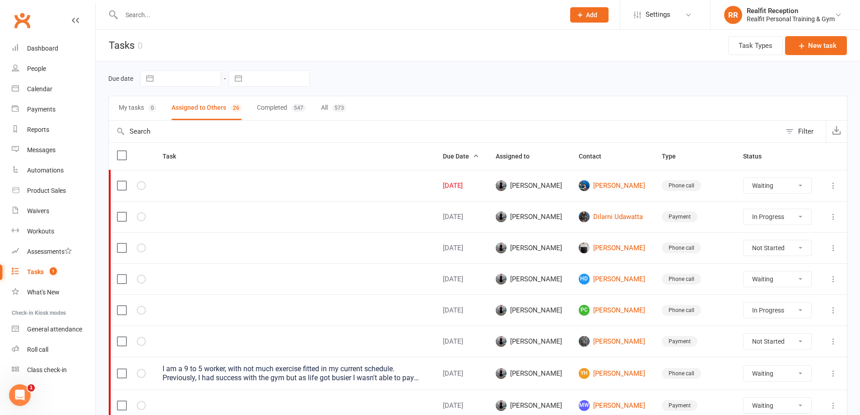
click at [37, 273] on div "Tasks" at bounding box center [35, 271] width 17 height 7
click at [33, 85] on div "Calendar" at bounding box center [39, 88] width 25 height 7
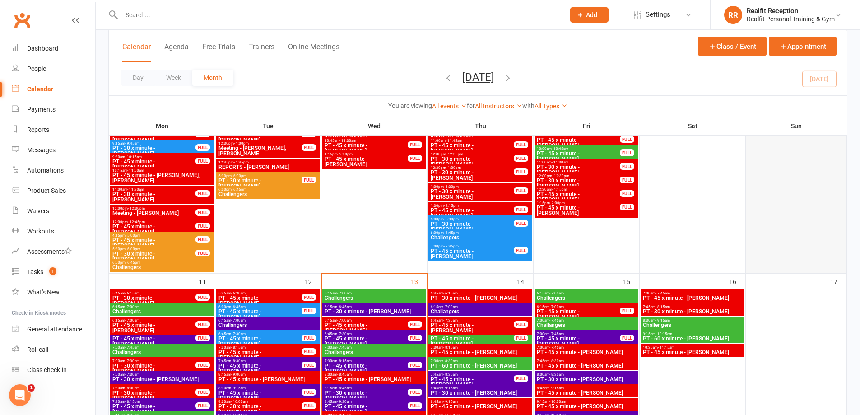
scroll to position [587, 0]
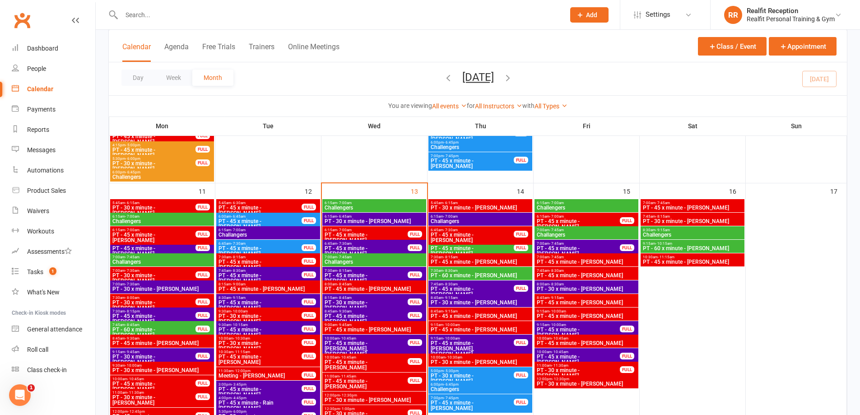
click at [374, 230] on span "6:15am - 7:00am" at bounding box center [366, 230] width 84 height 4
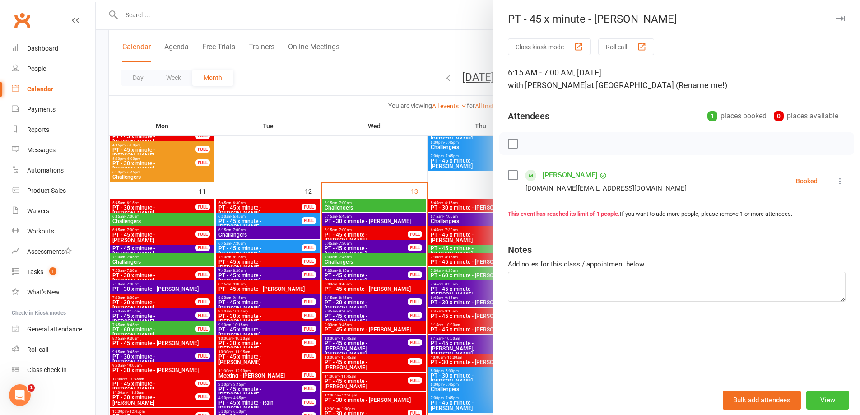
click at [814, 402] on button "View" at bounding box center [827, 399] width 43 height 19
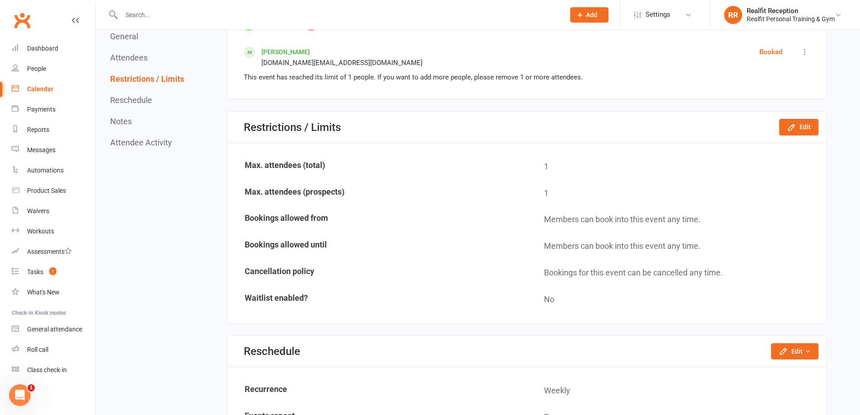
scroll to position [587, 0]
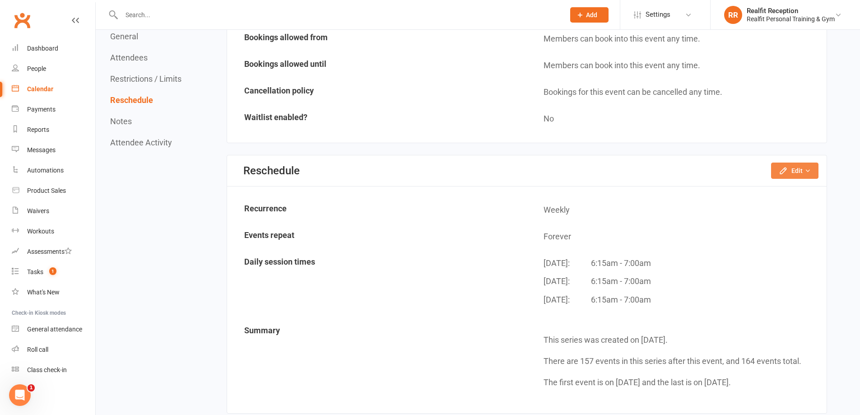
click at [796, 172] on button "Edit" at bounding box center [794, 170] width 47 height 16
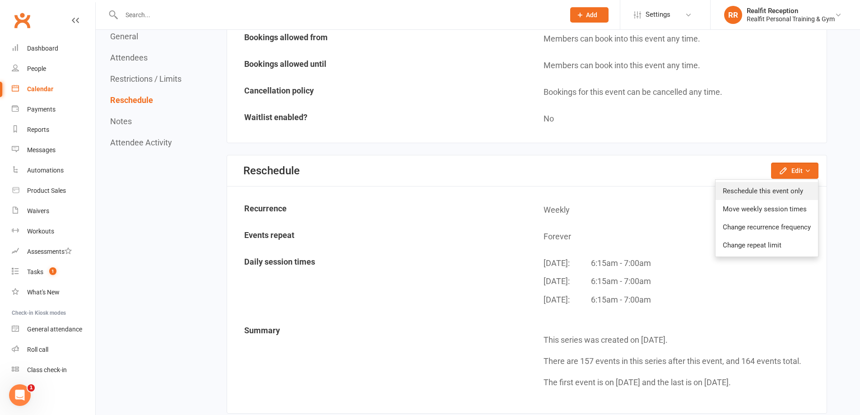
click at [770, 195] on link "Reschedule this event only" at bounding box center [766, 191] width 102 height 18
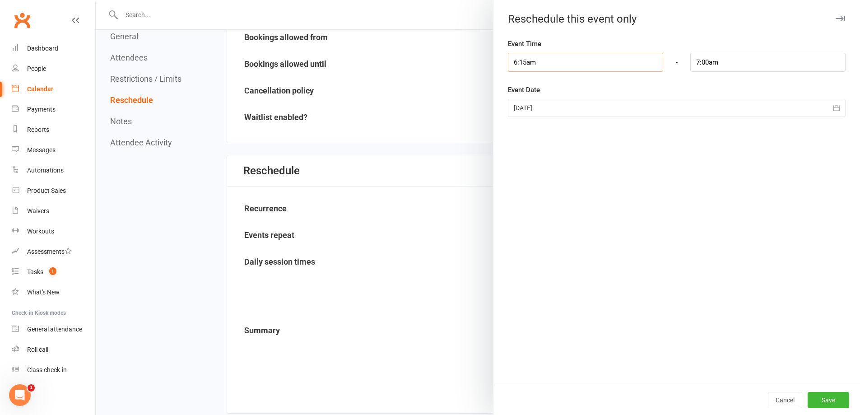
click at [550, 58] on input "6:15am" at bounding box center [585, 62] width 155 height 19
type input "8:15am"
type input "9:00am"
click at [520, 130] on li "8:15am" at bounding box center [529, 129] width 43 height 14
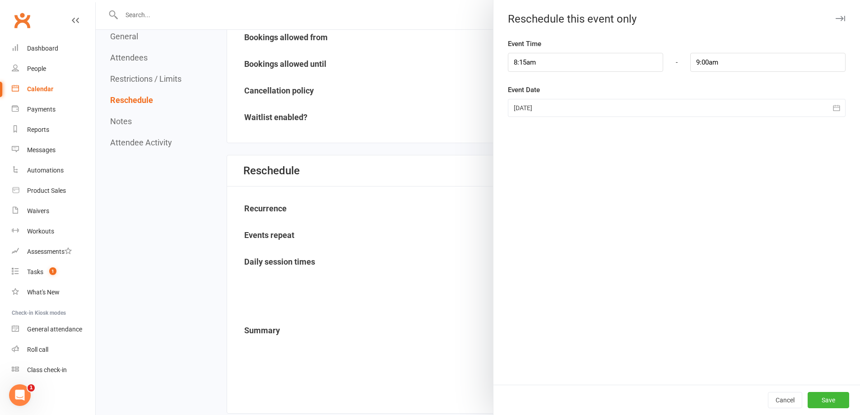
click at [533, 102] on div at bounding box center [677, 108] width 338 height 18
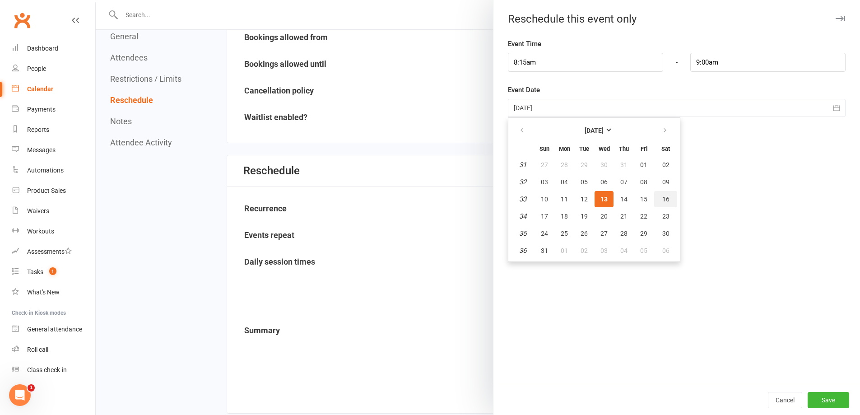
click at [664, 199] on span "16" at bounding box center [665, 198] width 7 height 7
type input "16 Aug 2025"
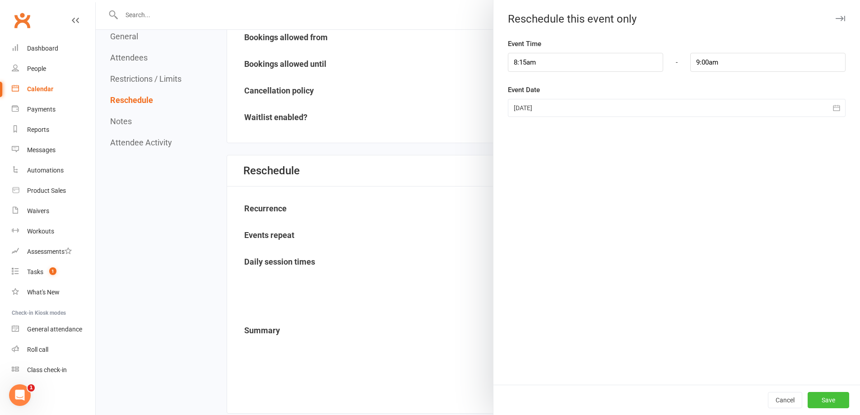
click at [828, 403] on button "Save" at bounding box center [828, 400] width 42 height 16
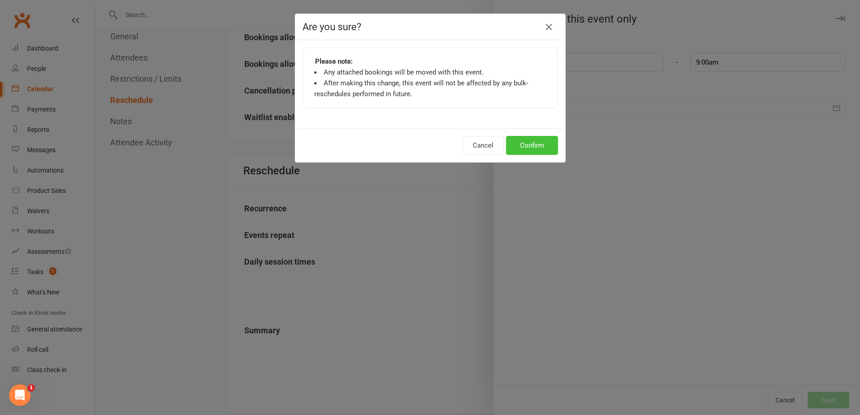
click at [534, 145] on button "Confirm" at bounding box center [532, 145] width 52 height 19
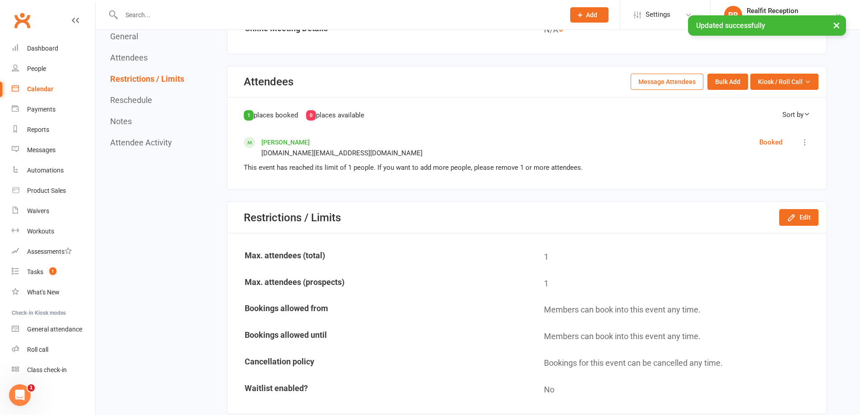
scroll to position [45, 0]
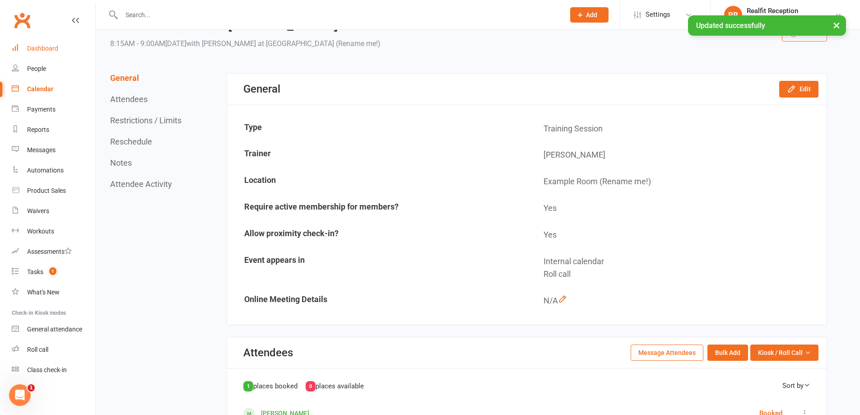
click at [42, 46] on div "Dashboard" at bounding box center [42, 48] width 31 height 7
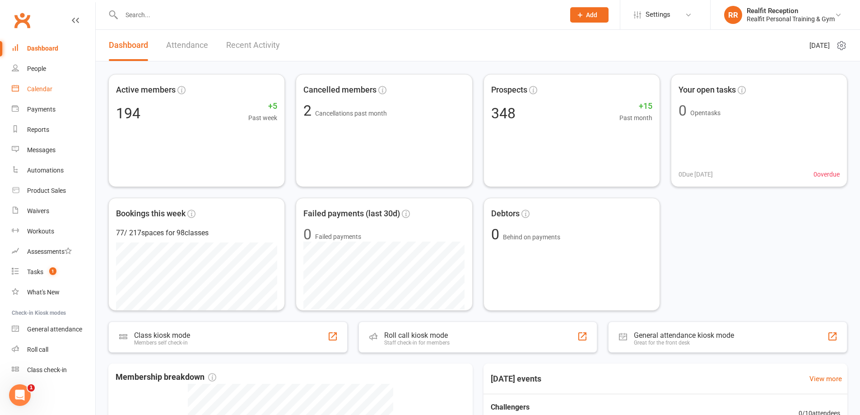
click at [37, 90] on div "Calendar" at bounding box center [39, 88] width 25 height 7
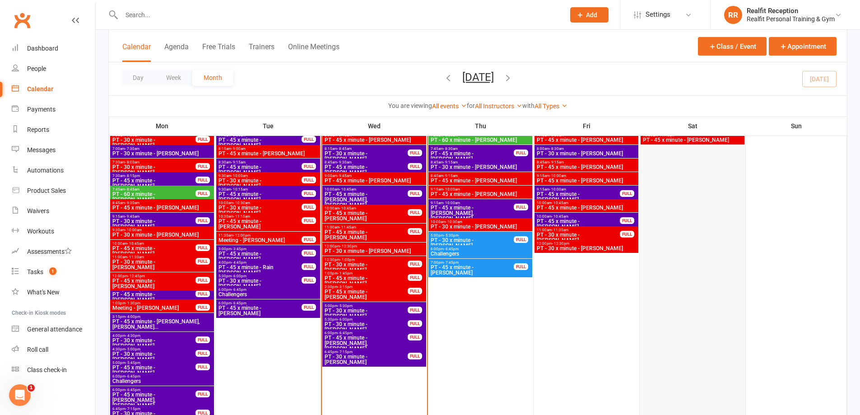
scroll to position [632, 0]
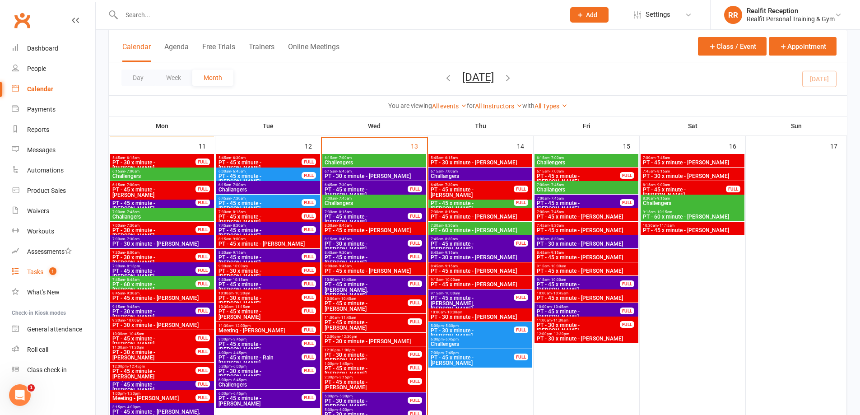
click at [37, 272] on div "Tasks" at bounding box center [35, 271] width 16 height 7
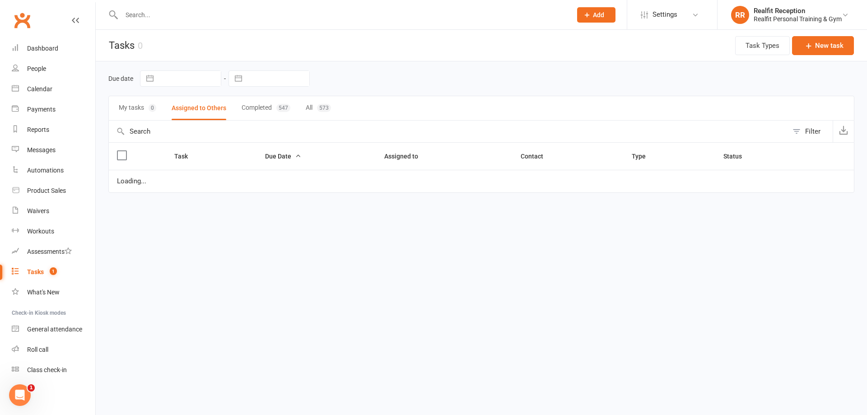
select select "waiting"
select select "started"
select select "waiting"
select select "started"
select select "waiting"
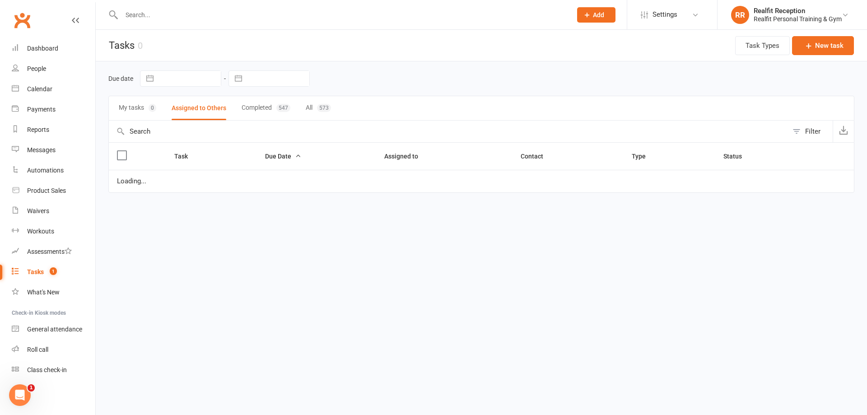
select select "waiting"
select select "started"
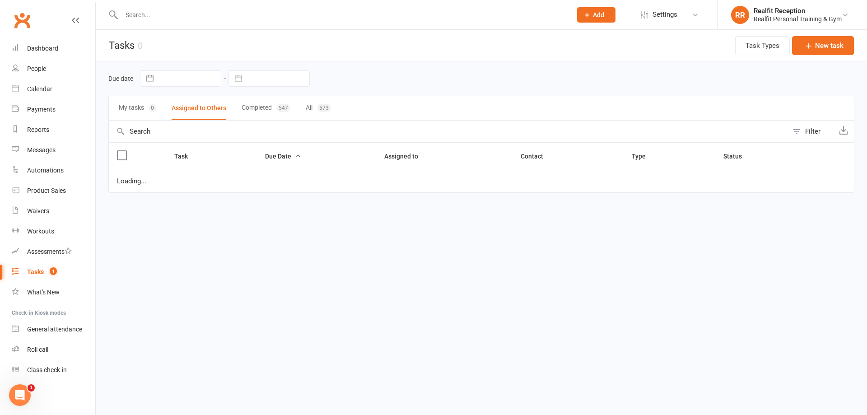
select select "waiting"
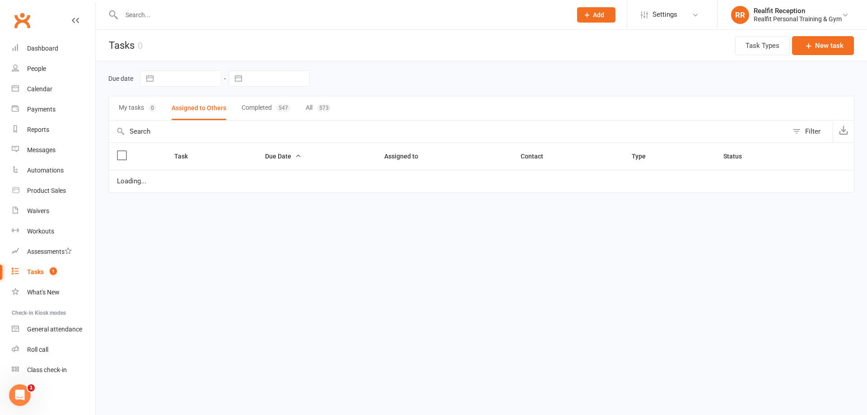
select select "waiting"
select select "started"
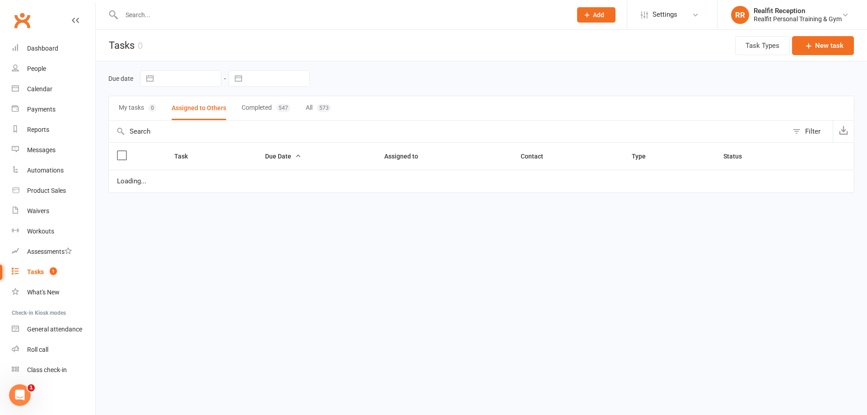
select select "waiting"
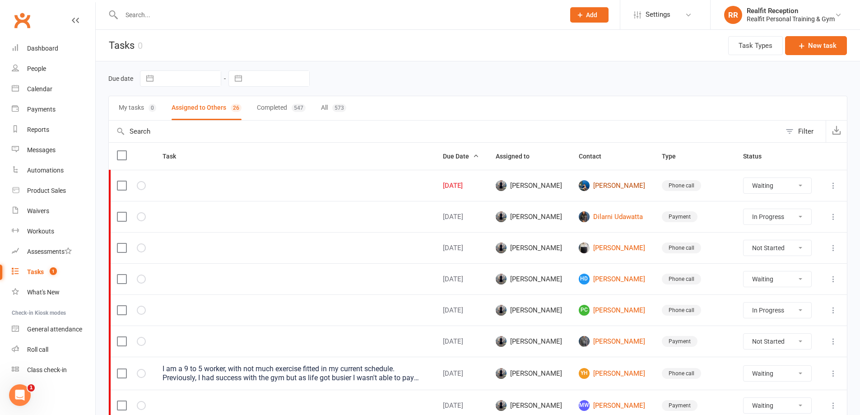
click at [611, 184] on link "Zuwairi Ramli" at bounding box center [612, 185] width 67 height 11
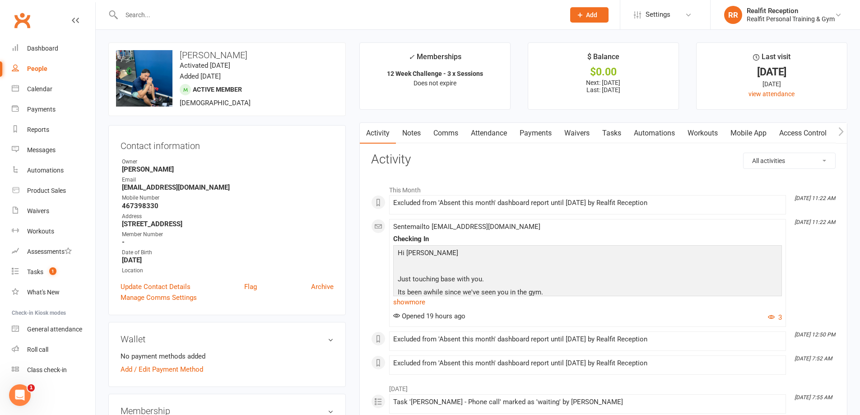
click at [408, 135] on link "Notes" at bounding box center [411, 133] width 31 height 21
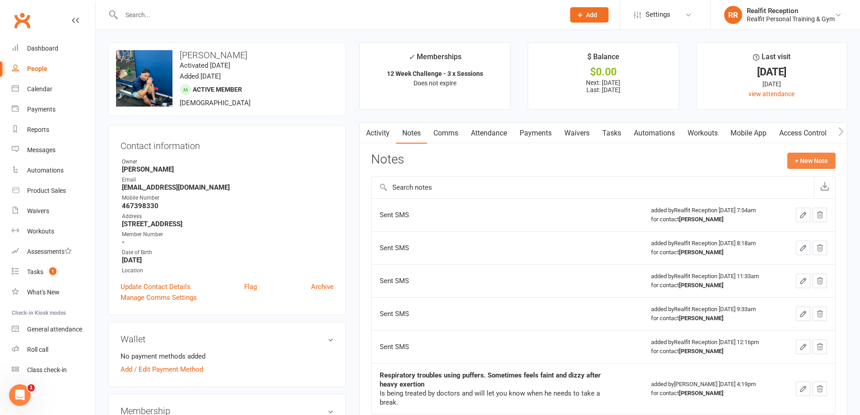
click at [799, 160] on button "+ New Note" at bounding box center [811, 161] width 48 height 16
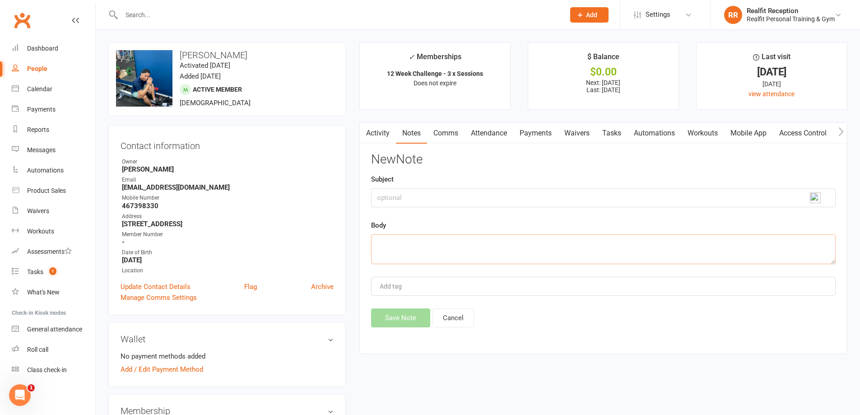
click at [421, 244] on textarea at bounding box center [603, 249] width 464 height 30
type textarea "Sent SMS"
click at [408, 316] on button "Save Note" at bounding box center [400, 317] width 59 height 19
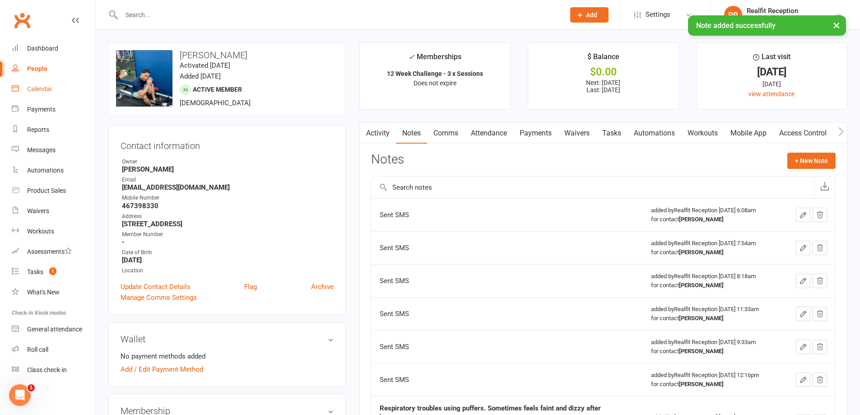
click at [41, 89] on div "Calendar" at bounding box center [39, 88] width 25 height 7
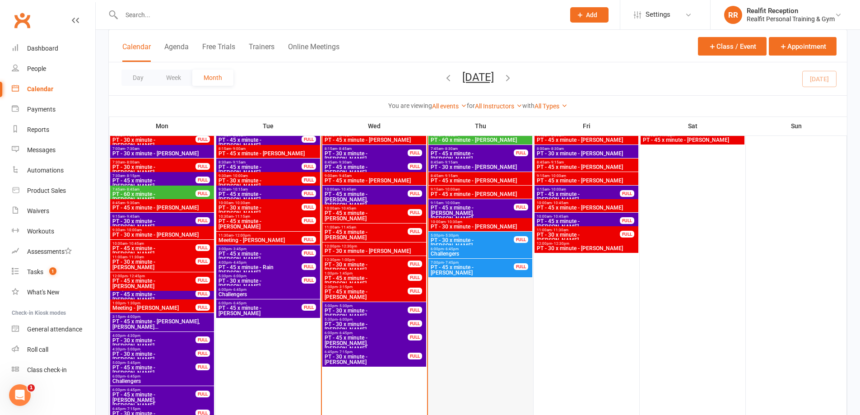
scroll to position [632, 0]
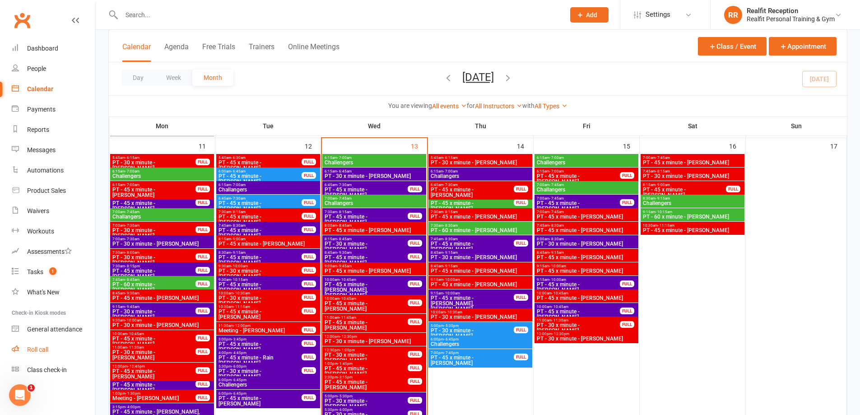
click at [41, 350] on div "Roll call" at bounding box center [37, 349] width 21 height 7
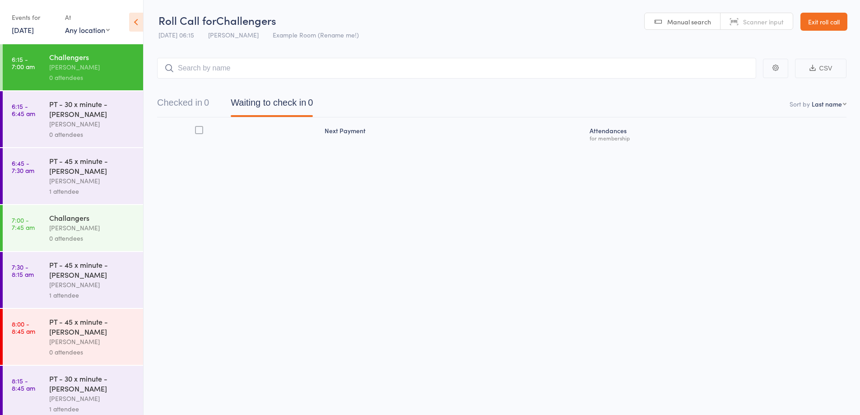
click at [183, 68] on input "search" at bounding box center [456, 68] width 599 height 21
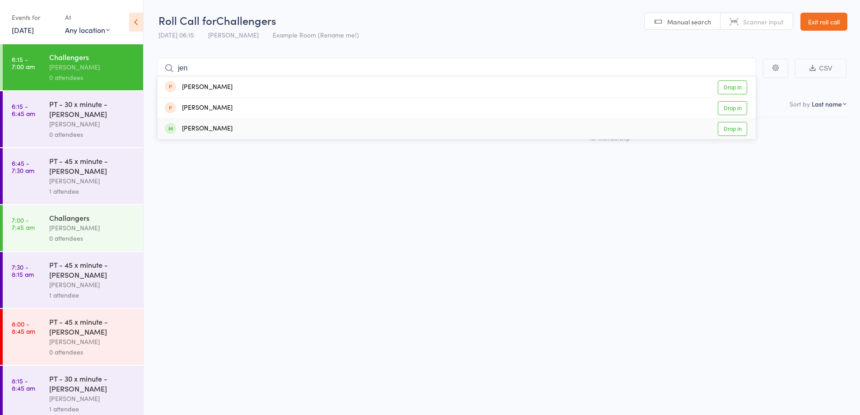
type input "jen"
click at [195, 125] on div "[PERSON_NAME]" at bounding box center [199, 129] width 68 height 10
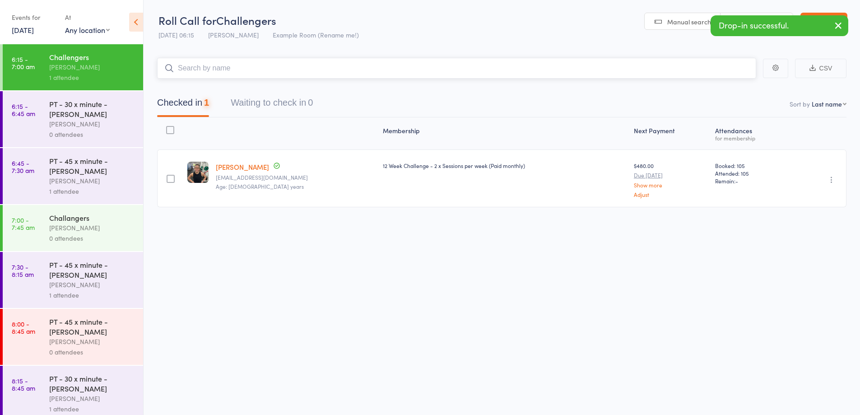
click at [222, 68] on input "search" at bounding box center [456, 68] width 599 height 21
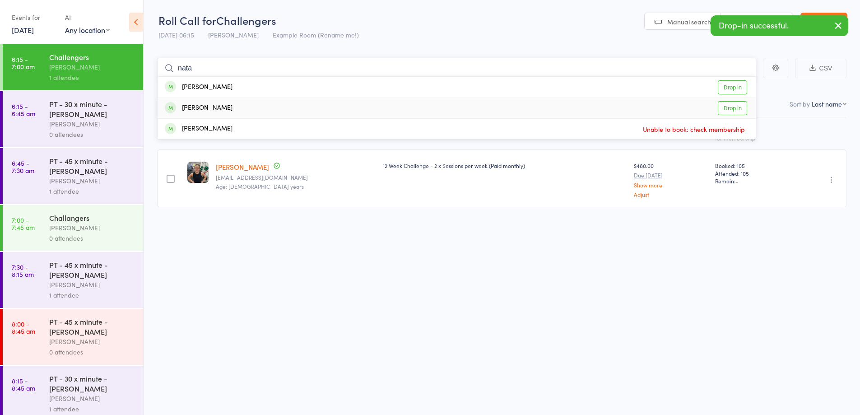
type input "nata"
click at [223, 106] on div "[PERSON_NAME]" at bounding box center [199, 108] width 68 height 10
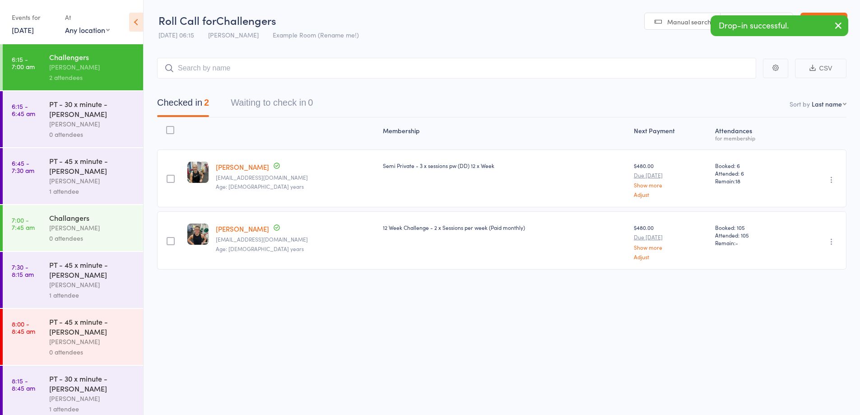
click at [87, 116] on div "PT - 30 x minute - [PERSON_NAME]" at bounding box center [92, 109] width 86 height 20
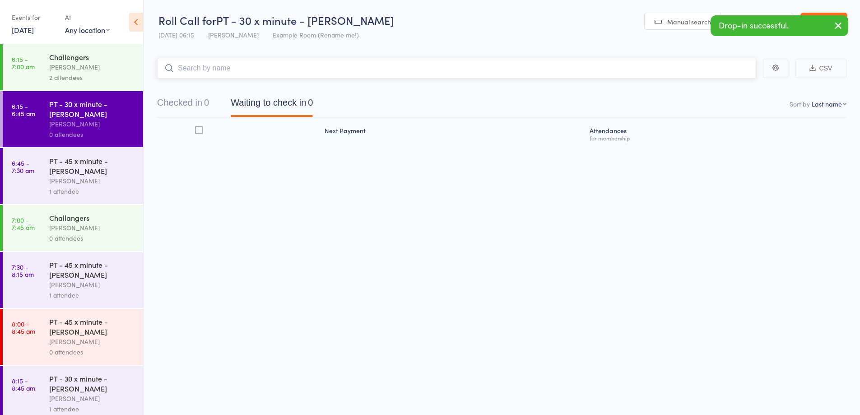
click at [389, 66] on input "search" at bounding box center [456, 68] width 599 height 21
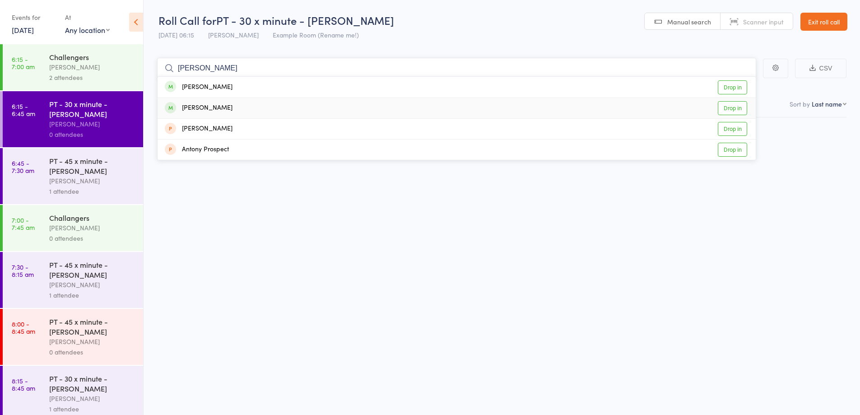
type input "Tony"
click at [283, 105] on div "Tony O'Reilly Drop in" at bounding box center [457, 108] width 598 height 20
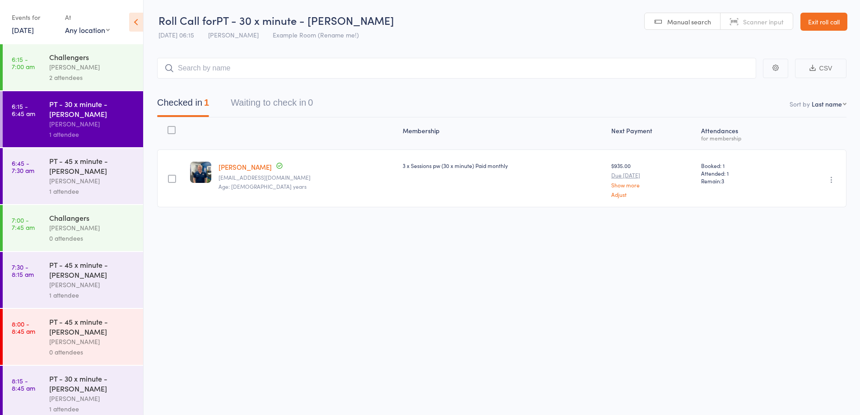
click at [60, 65] on div "Max Reilly" at bounding box center [92, 67] width 86 height 10
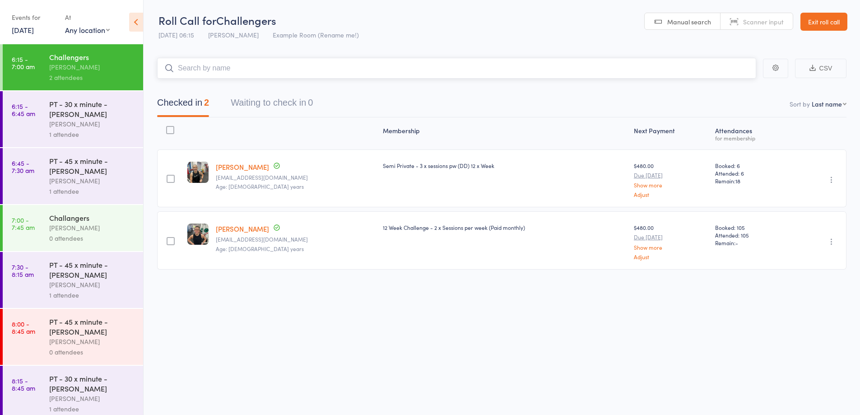
drag, startPoint x: 202, startPoint y: 69, endPoint x: 197, endPoint y: 76, distance: 8.5
click at [201, 70] on input "search" at bounding box center [456, 68] width 599 height 21
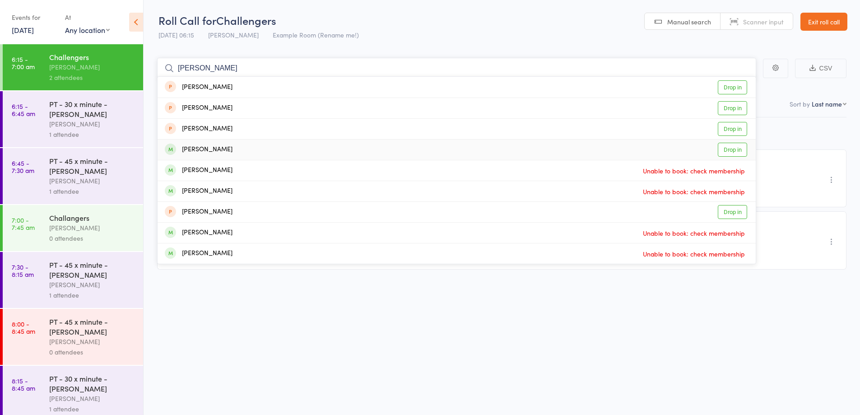
type input "dave"
click at [239, 152] on div "David Houston Drop in" at bounding box center [457, 149] width 598 height 20
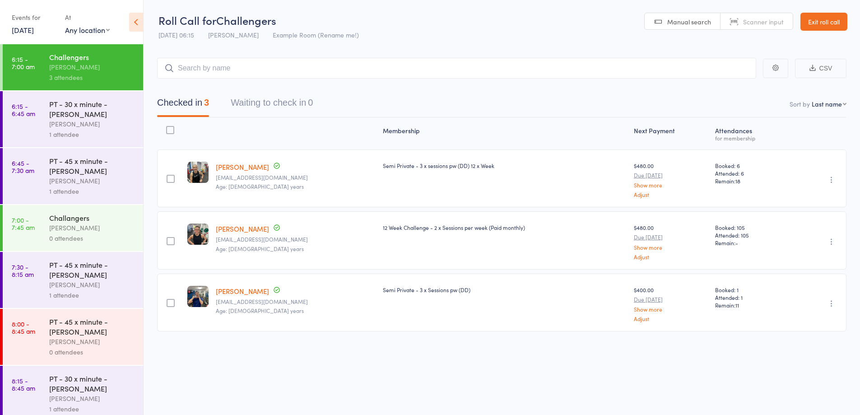
click at [818, 21] on link "Exit roll call" at bounding box center [823, 22] width 47 height 18
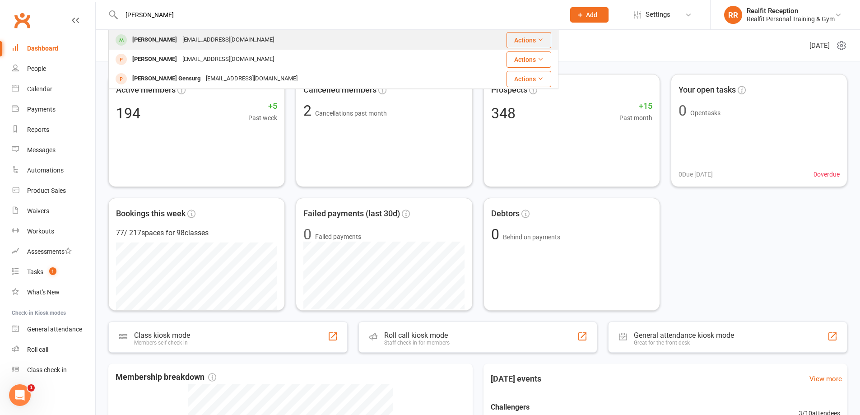
type input "sury"
click at [177, 42] on div "Suryar Wongtomo" at bounding box center [155, 39] width 50 height 13
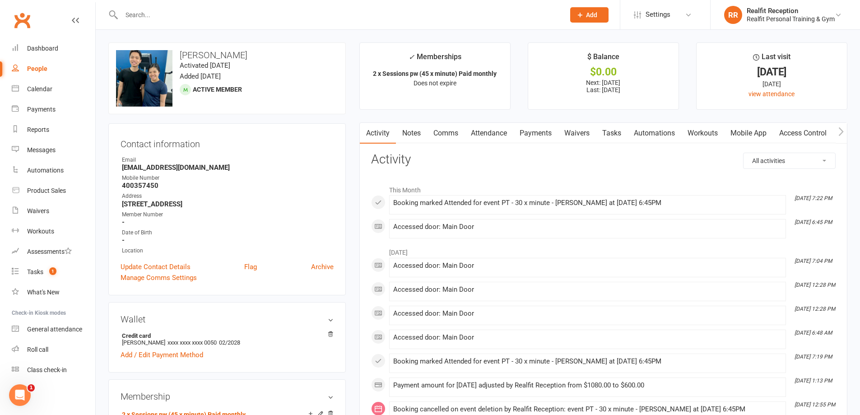
drag, startPoint x: 255, startPoint y: 55, endPoint x: 223, endPoint y: 55, distance: 32.5
click at [223, 55] on h3 "Suryar Wongtomo" at bounding box center [227, 55] width 222 height 10
click at [795, 134] on link "Access Control" at bounding box center [803, 133] width 60 height 21
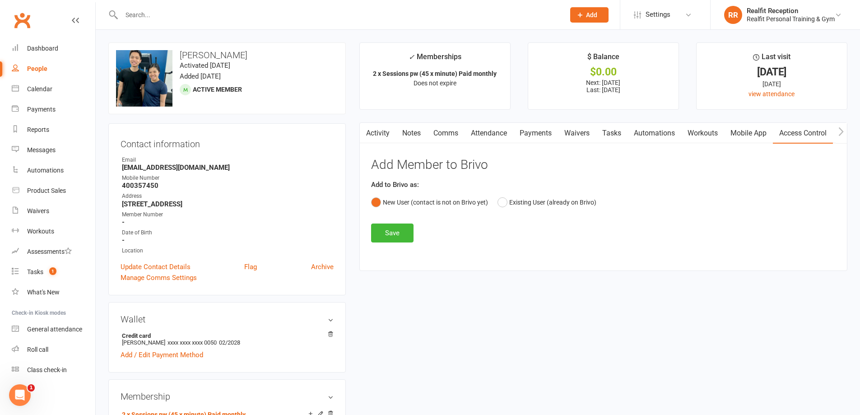
click at [269, 56] on h3 "Suryar Wongtomo" at bounding box center [227, 55] width 222 height 10
drag, startPoint x: 253, startPoint y: 53, endPoint x: 211, endPoint y: 51, distance: 42.0
click at [211, 51] on h3 "Suryar Wongtomo" at bounding box center [227, 55] width 222 height 10
copy h3 "Wongtomo"
drag, startPoint x: 204, startPoint y: 53, endPoint x: 180, endPoint y: 53, distance: 24.4
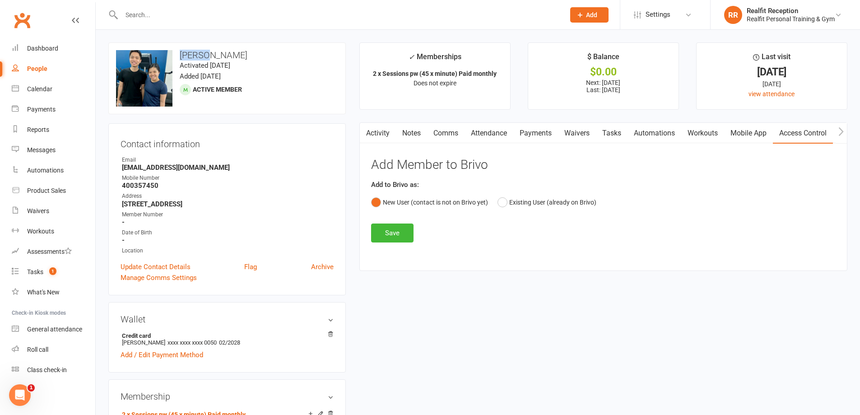
click at [180, 53] on h3 "Suryar Wongtomo" at bounding box center [227, 55] width 222 height 10
copy h3 "Suryar"
click at [45, 348] on div "Roll call" at bounding box center [37, 349] width 21 height 7
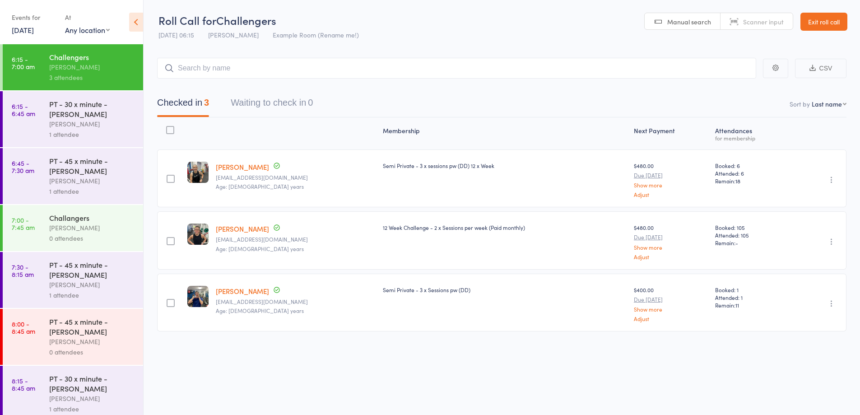
click at [222, 61] on input "search" at bounding box center [456, 68] width 599 height 21
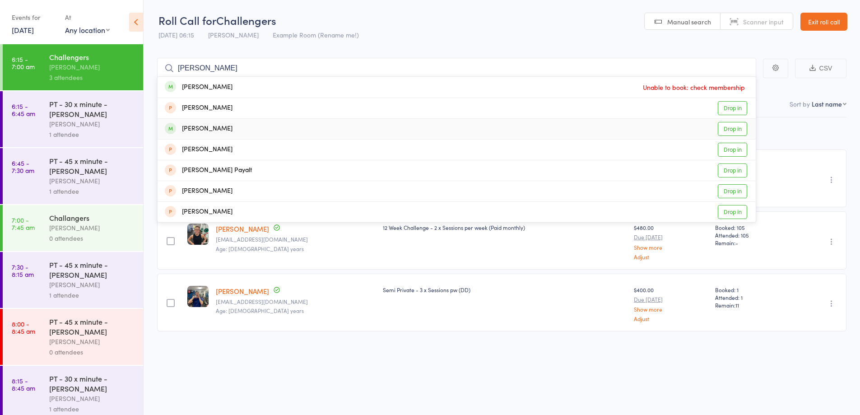
type input "[PERSON_NAME]"
click at [234, 132] on div "[PERSON_NAME] Drop in" at bounding box center [457, 129] width 598 height 20
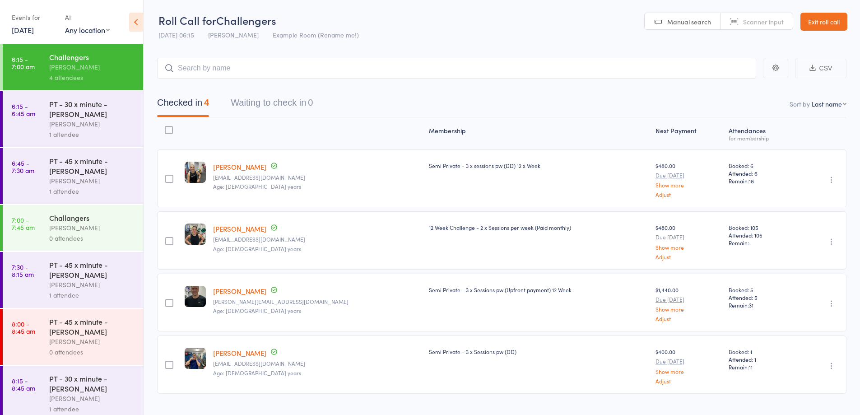
click at [822, 24] on link "Exit roll call" at bounding box center [823, 22] width 47 height 18
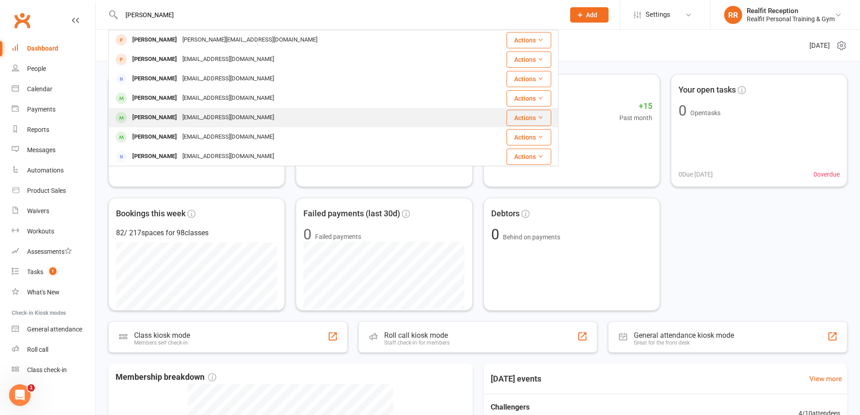
type input "[PERSON_NAME]"
click at [207, 119] on div "[EMAIL_ADDRESS][DOMAIN_NAME]" at bounding box center [228, 117] width 97 height 13
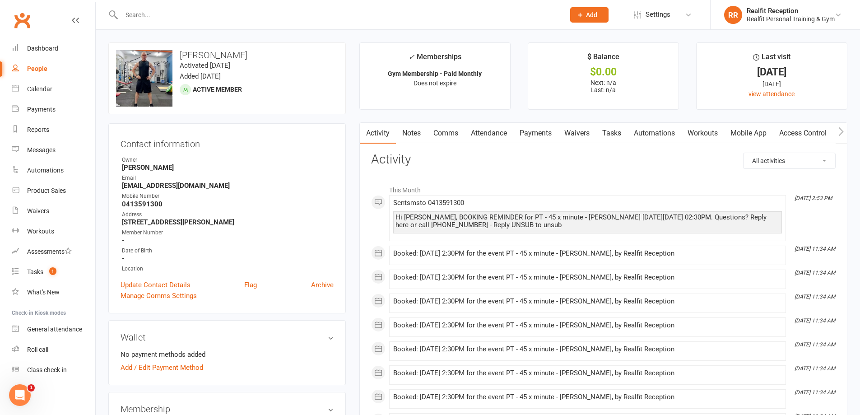
click at [802, 136] on link "Access Control" at bounding box center [803, 133] width 60 height 21
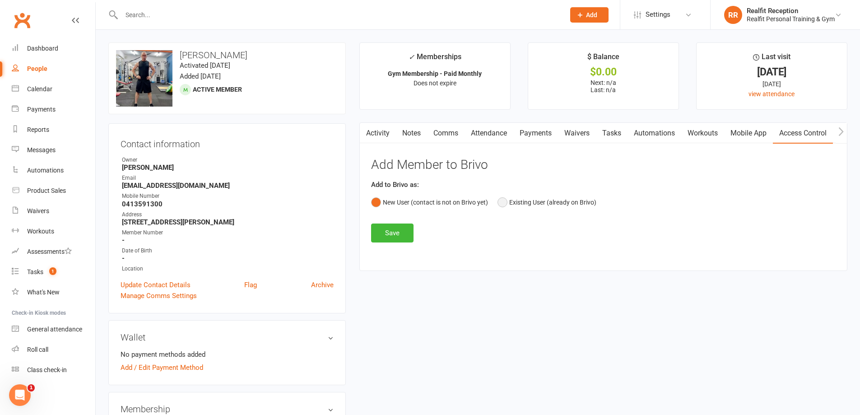
click at [531, 196] on button "Existing User (already on Brivo)" at bounding box center [546, 202] width 99 height 17
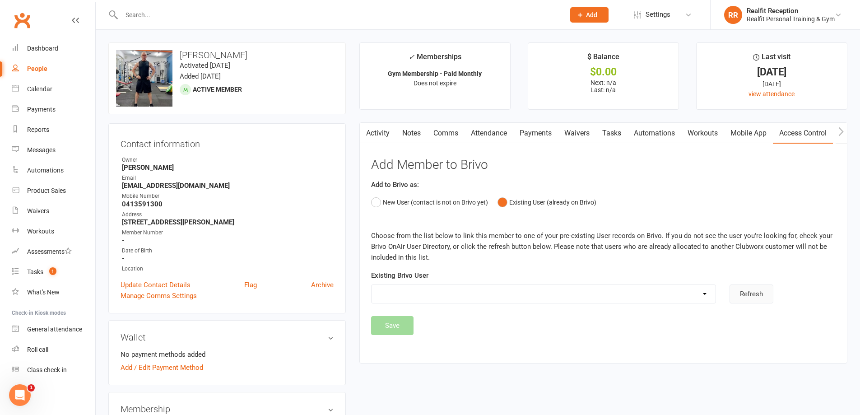
click at [772, 295] on button "Refresh" at bounding box center [751, 293] width 44 height 19
click at [761, 292] on div "Refresh" at bounding box center [783, 293] width 120 height 19
drag, startPoint x: 700, startPoint y: 294, endPoint x: 693, endPoint y: 294, distance: 6.8
click at [700, 294] on select "[PERSON_NAME] [PERSON_NAME] [PERSON_NAME] [PERSON_NAME] [PERSON_NAME] [PERSON_N…" at bounding box center [543, 294] width 344 height 18
select select "9"
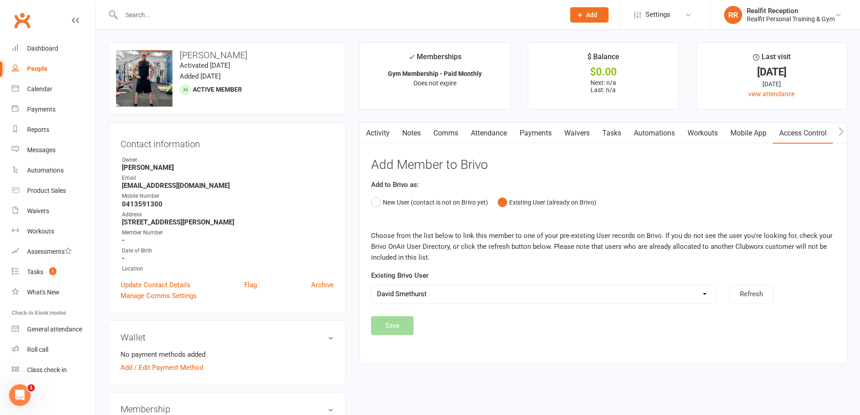
click at [371, 285] on select "[PERSON_NAME] [PERSON_NAME] [PERSON_NAME] [PERSON_NAME] [PERSON_NAME] [PERSON_N…" at bounding box center [543, 294] width 344 height 18
click at [399, 326] on button "Save" at bounding box center [392, 325] width 42 height 19
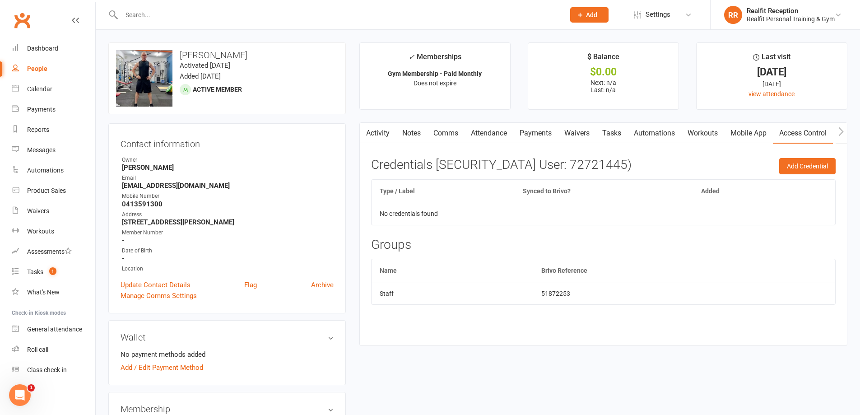
click at [375, 134] on link "Activity" at bounding box center [378, 133] width 36 height 21
